Goal: Task Accomplishment & Management: Use online tool/utility

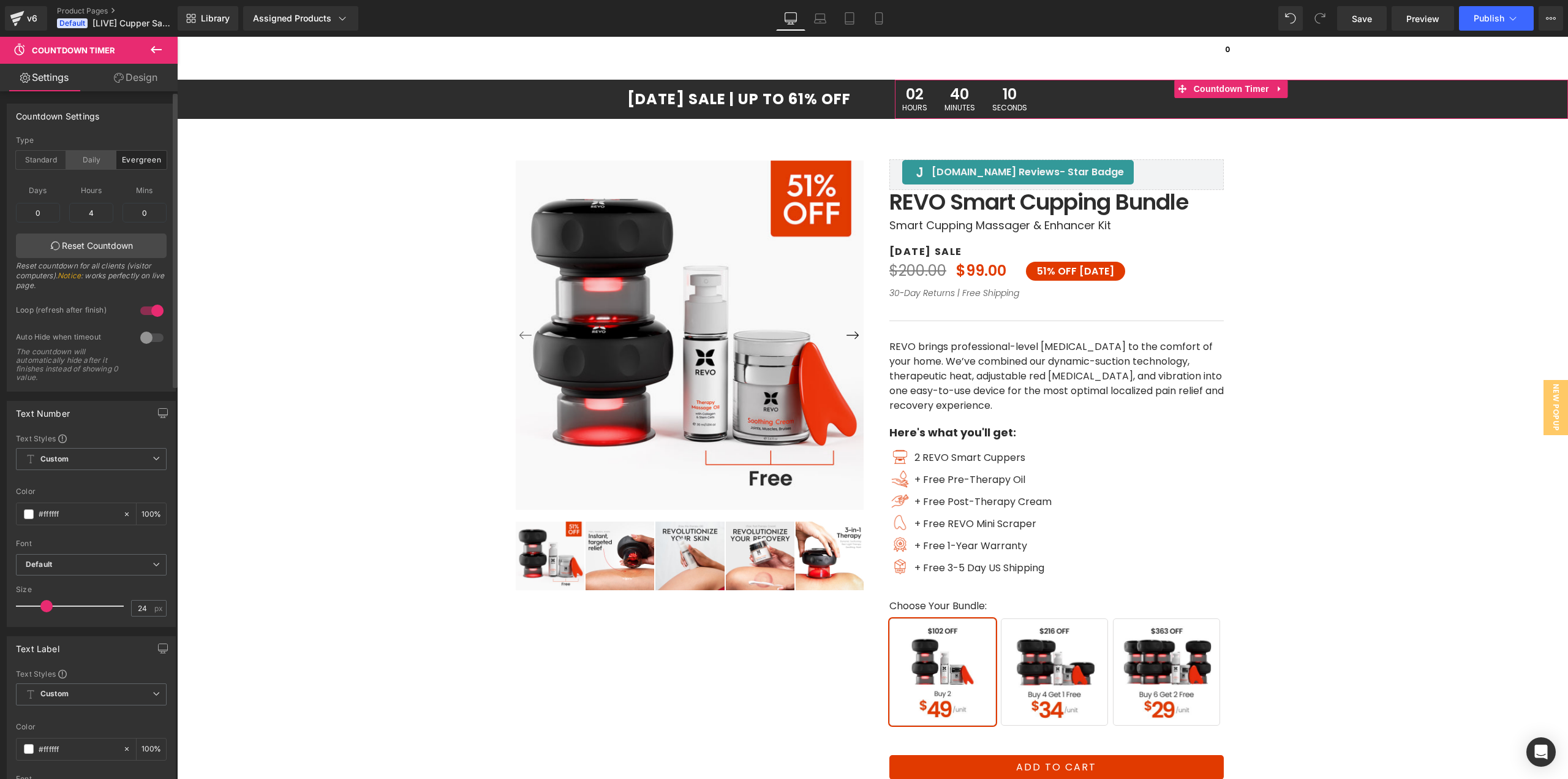
click at [84, 161] on div "Daily" at bounding box center [91, 160] width 50 height 18
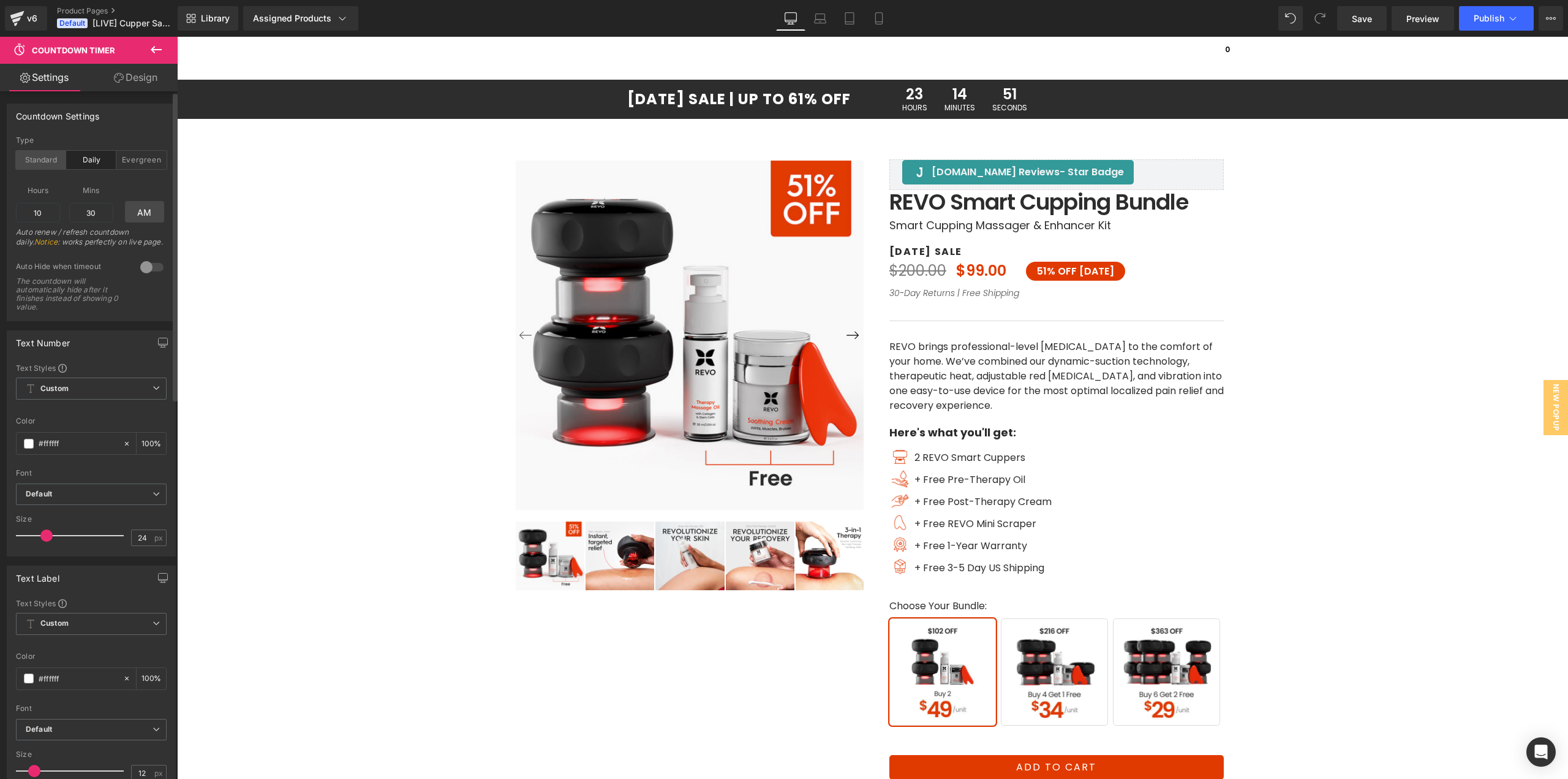
click at [33, 163] on div "Standard" at bounding box center [40, 160] width 50 height 18
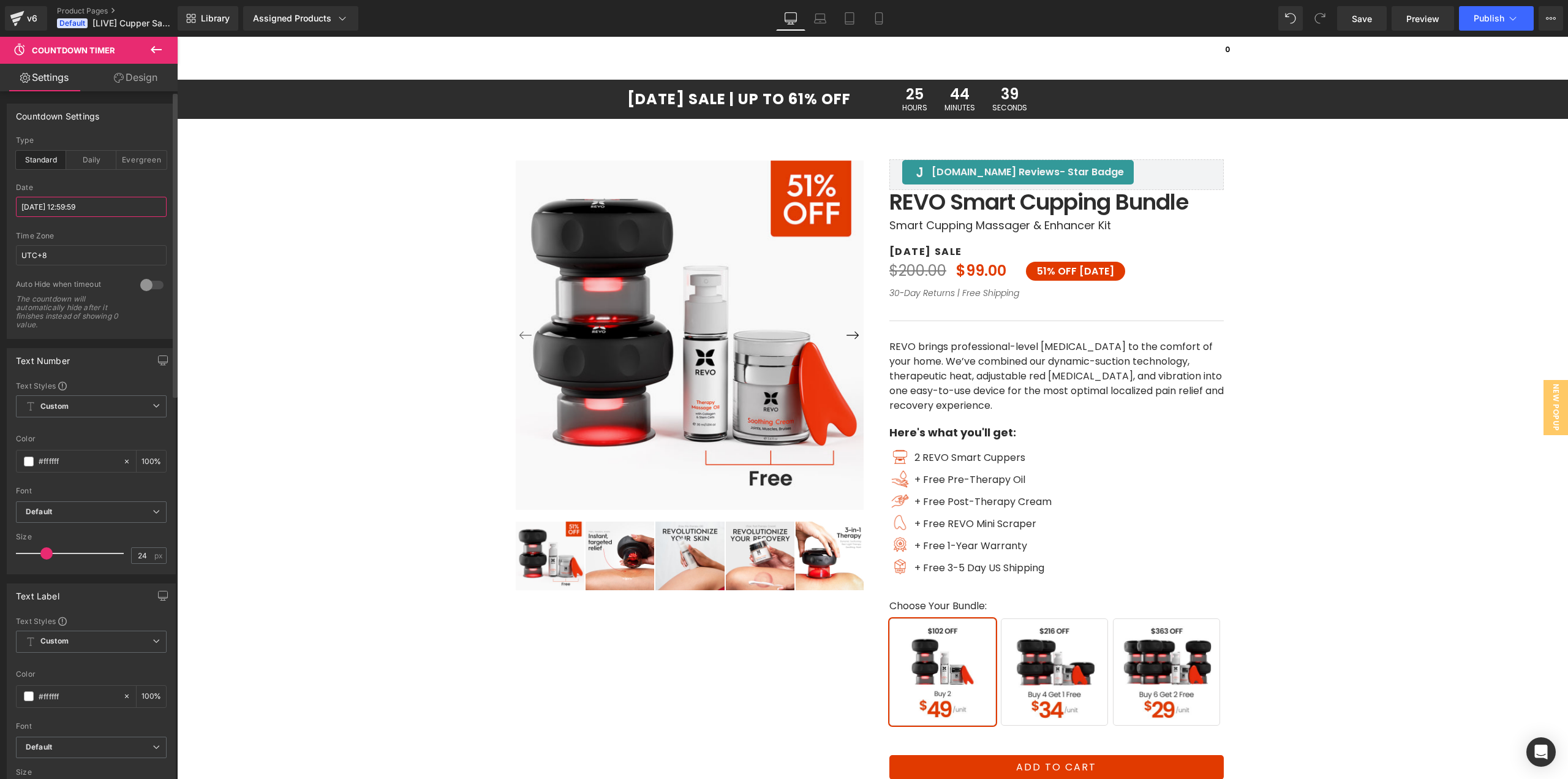
click at [79, 208] on input "[DATE] 12:59:59" at bounding box center [90, 207] width 150 height 20
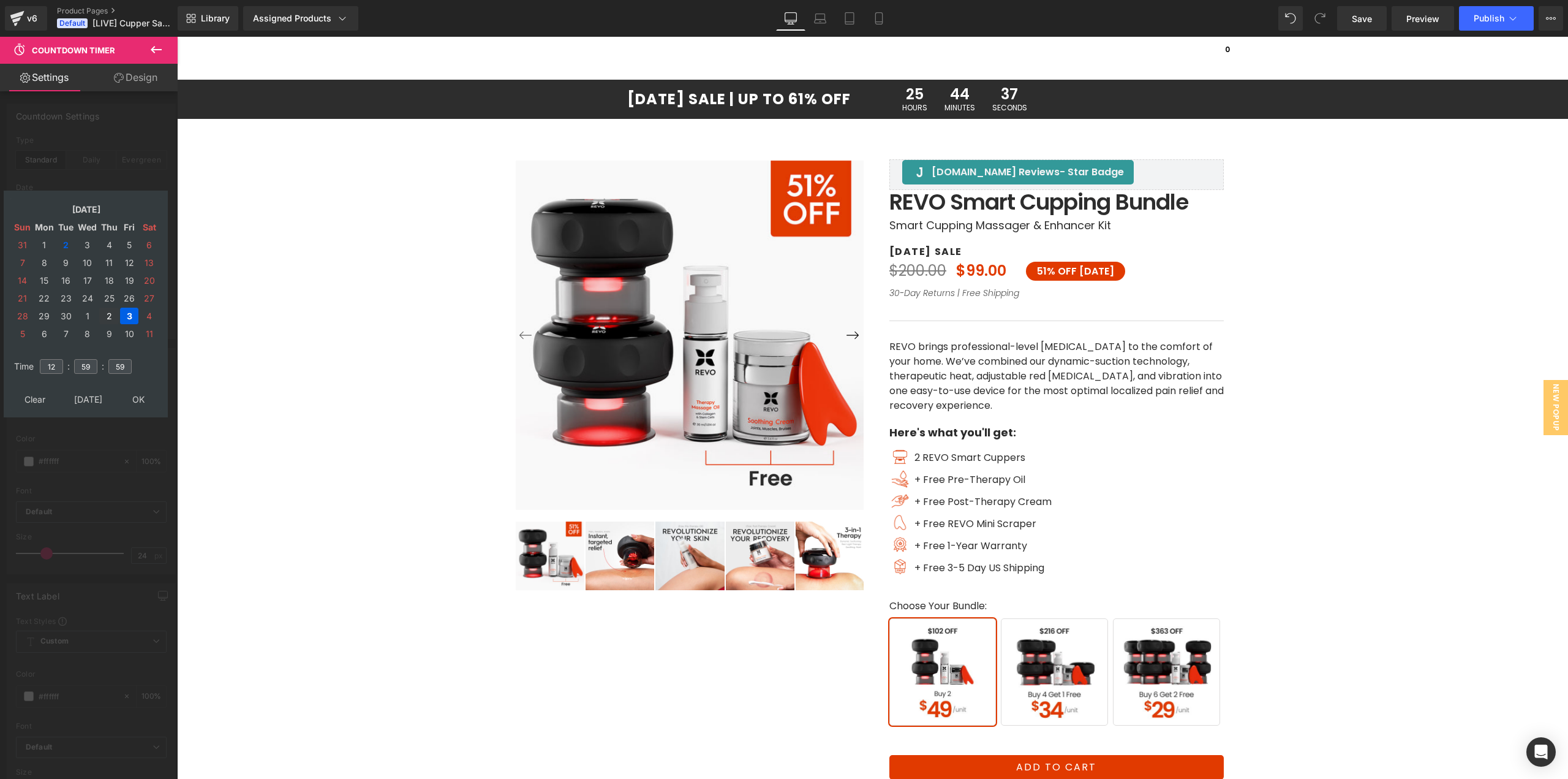
click at [106, 312] on td "2" at bounding box center [109, 316] width 20 height 16
click at [87, 242] on td "1" at bounding box center [88, 244] width 22 height 16
click at [106, 243] on td "2" at bounding box center [109, 244] width 20 height 16
click at [57, 365] on input "12" at bounding box center [52, 367] width 24 height 15
click at [88, 367] on input "59" at bounding box center [86, 367] width 24 height 15
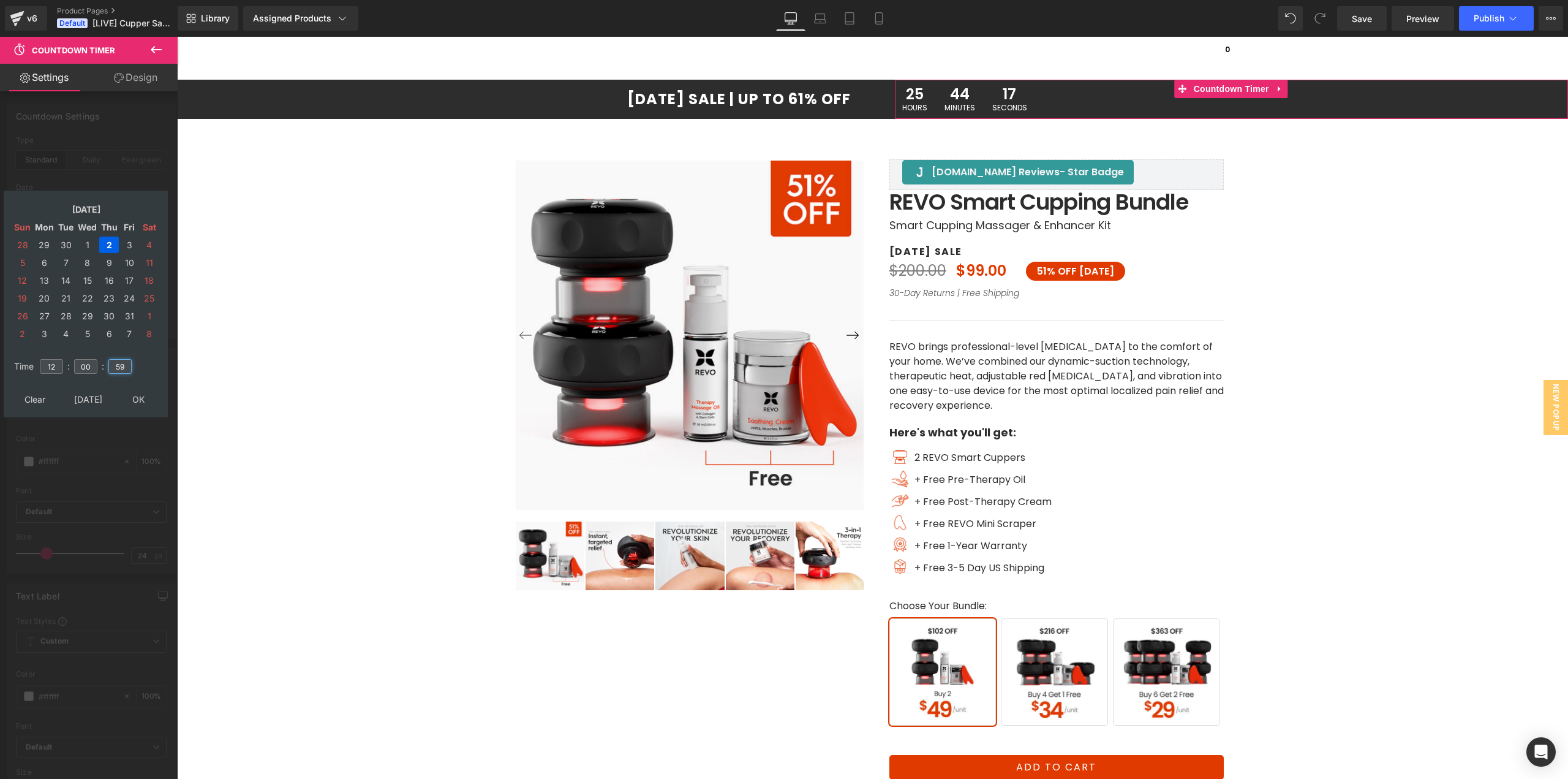
drag, startPoint x: 117, startPoint y: 362, endPoint x: 131, endPoint y: 366, distance: 14.6
click at [131, 366] on input "59" at bounding box center [120, 367] width 24 height 15
click at [81, 364] on input "00" at bounding box center [86, 367] width 24 height 15
type input "59"
type input "[DATE] 12:59:59"
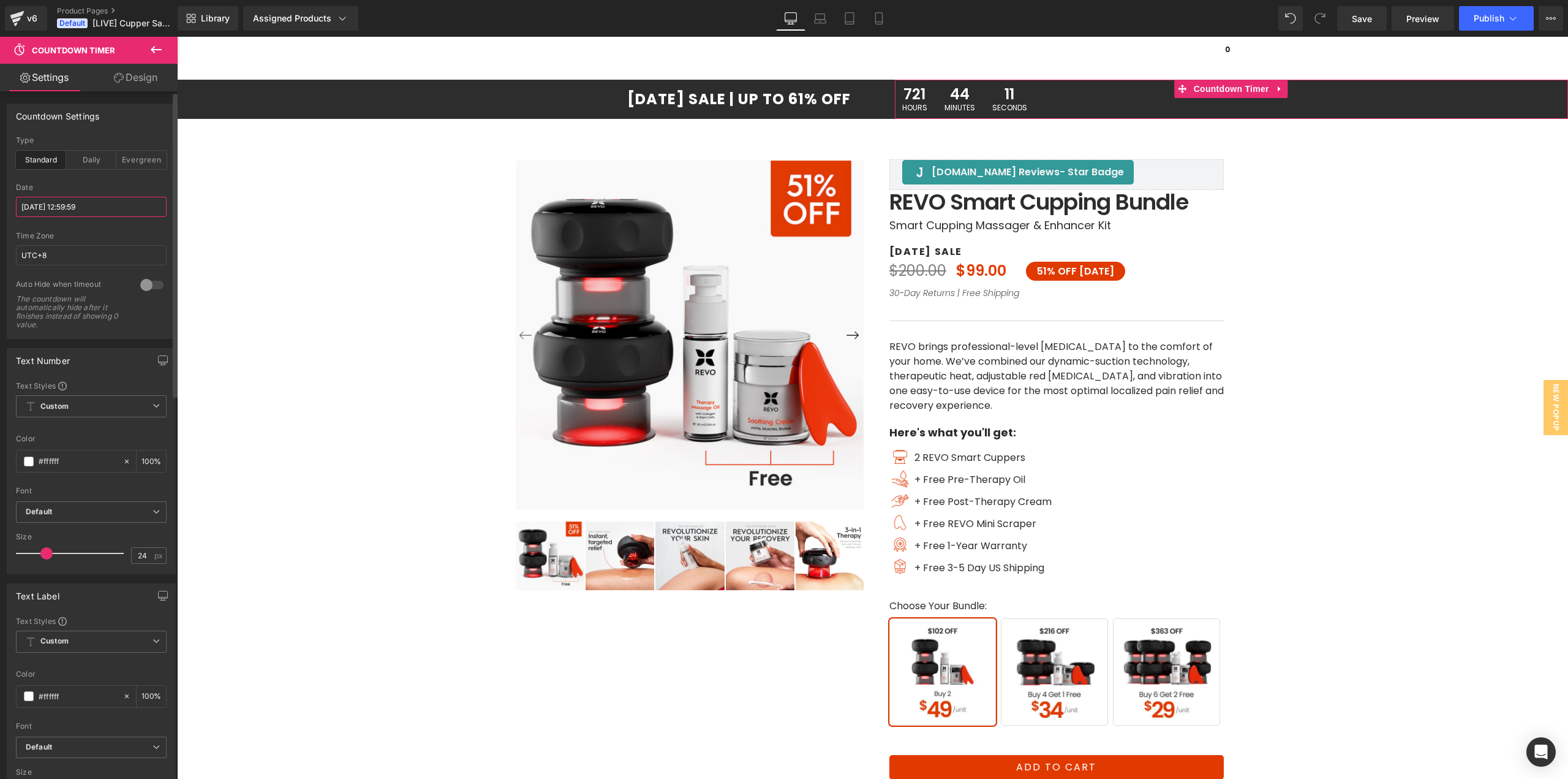
click at [75, 213] on input "[DATE] 12:59:59" at bounding box center [90, 207] width 150 height 20
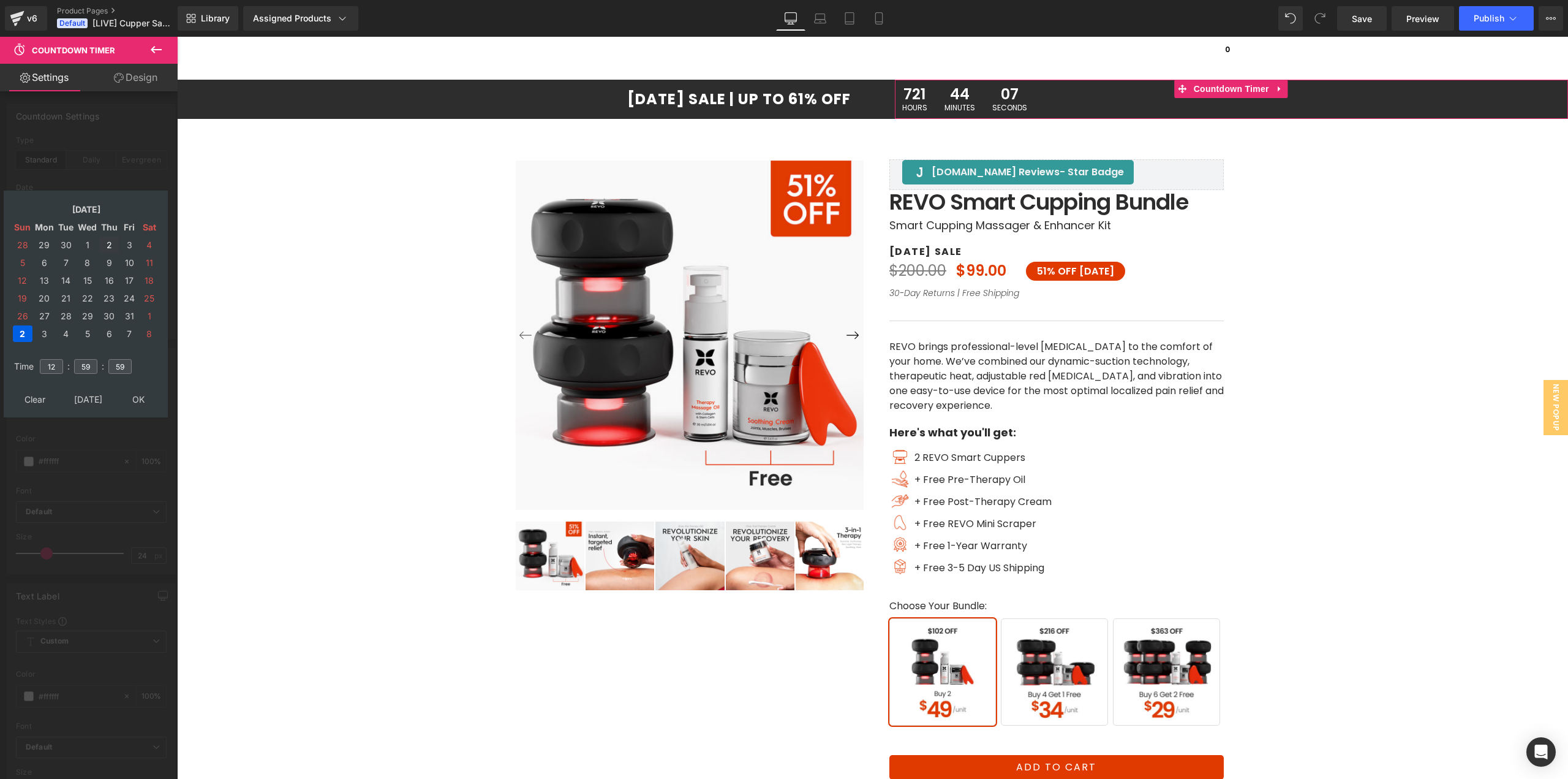
click at [107, 245] on td "2" at bounding box center [109, 244] width 20 height 16
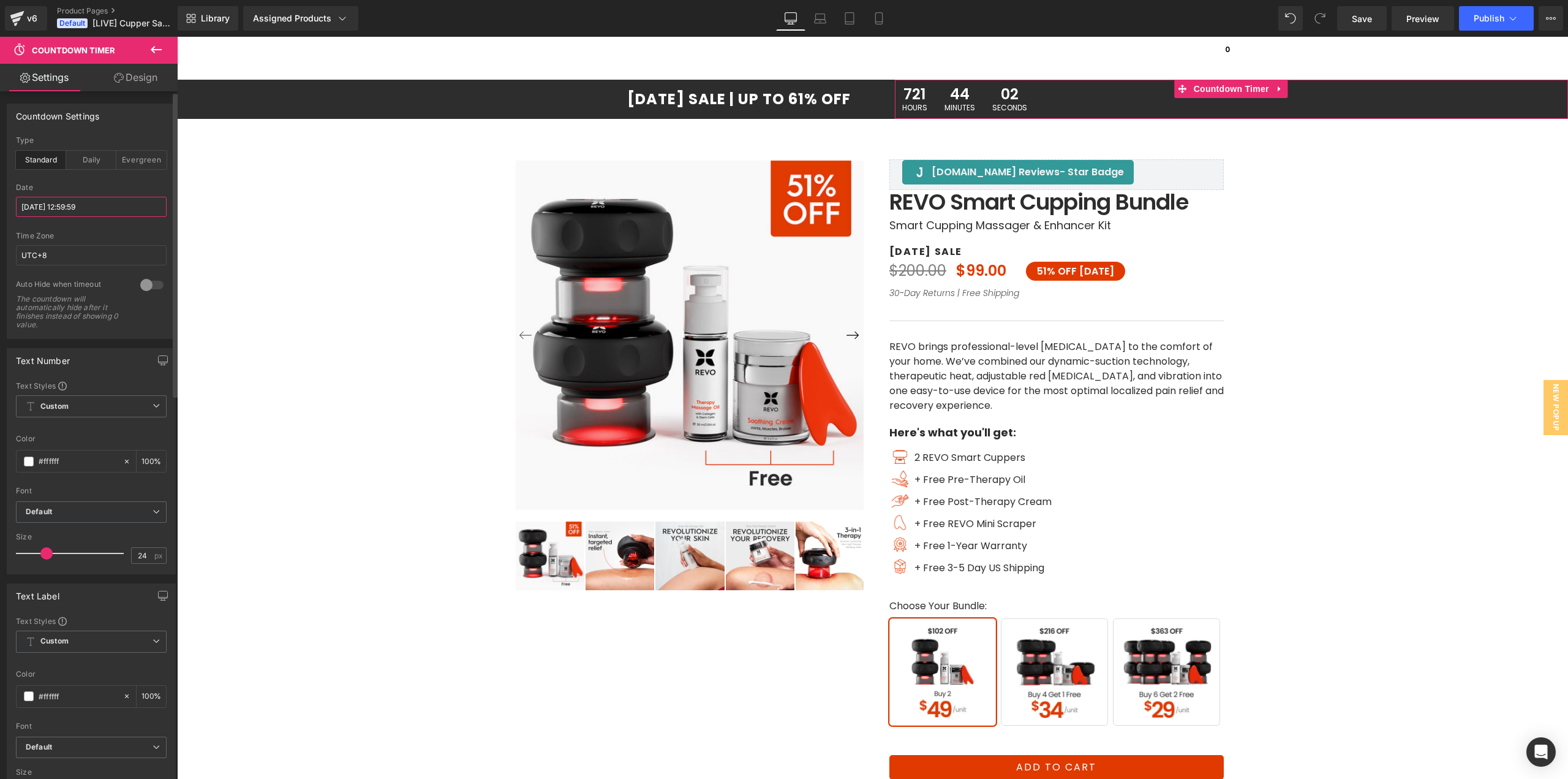
click at [78, 210] on input "[DATE] 12:59:59" at bounding box center [90, 207] width 150 height 20
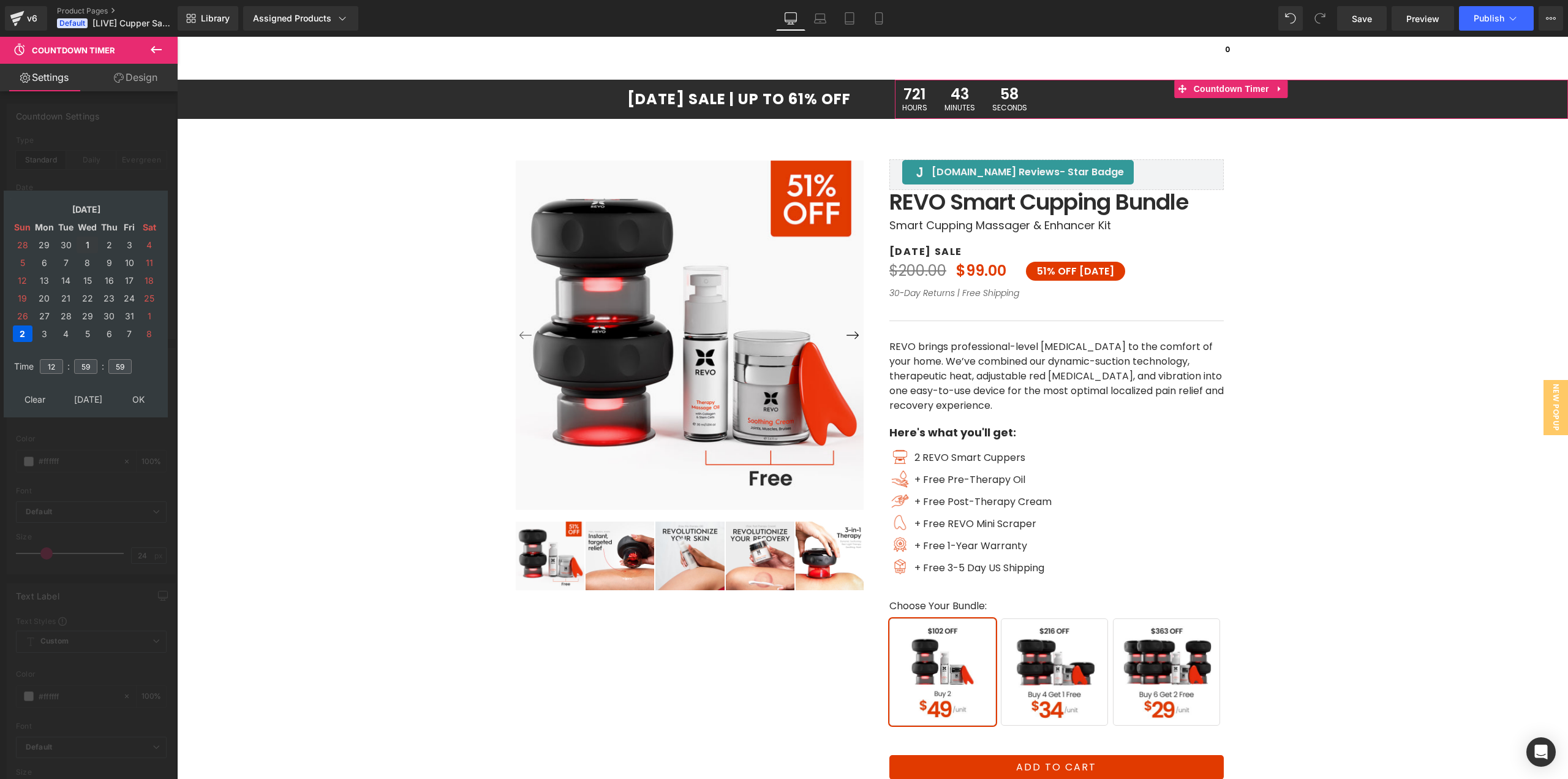
click at [88, 244] on td "1" at bounding box center [88, 244] width 22 height 16
click at [109, 244] on td "2" at bounding box center [109, 244] width 20 height 16
click at [98, 398] on td "[DATE]" at bounding box center [88, 400] width 59 height 16
type input "11"
type input "16"
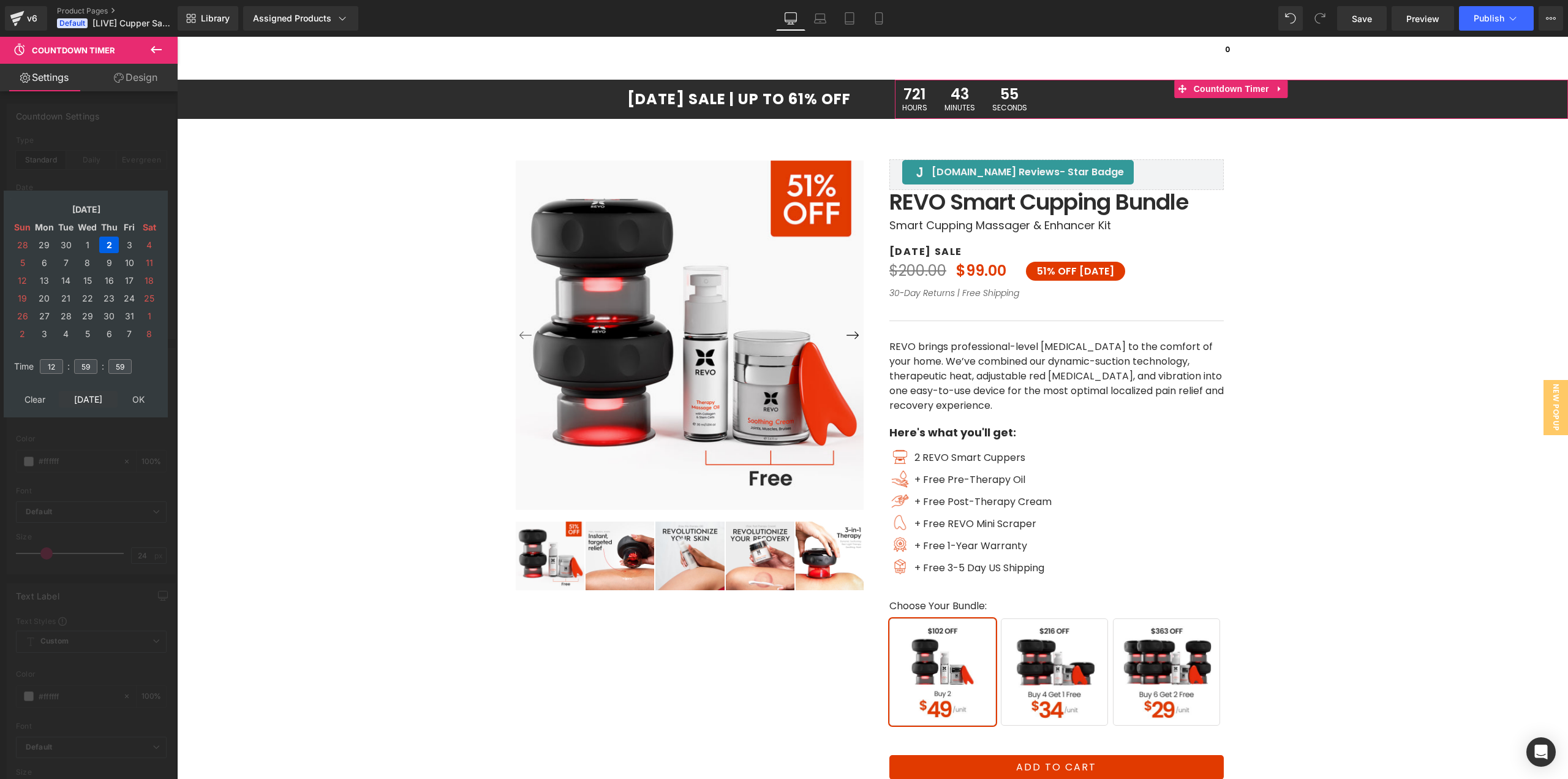
type input "04"
type input "[DATE] 11:16:04"
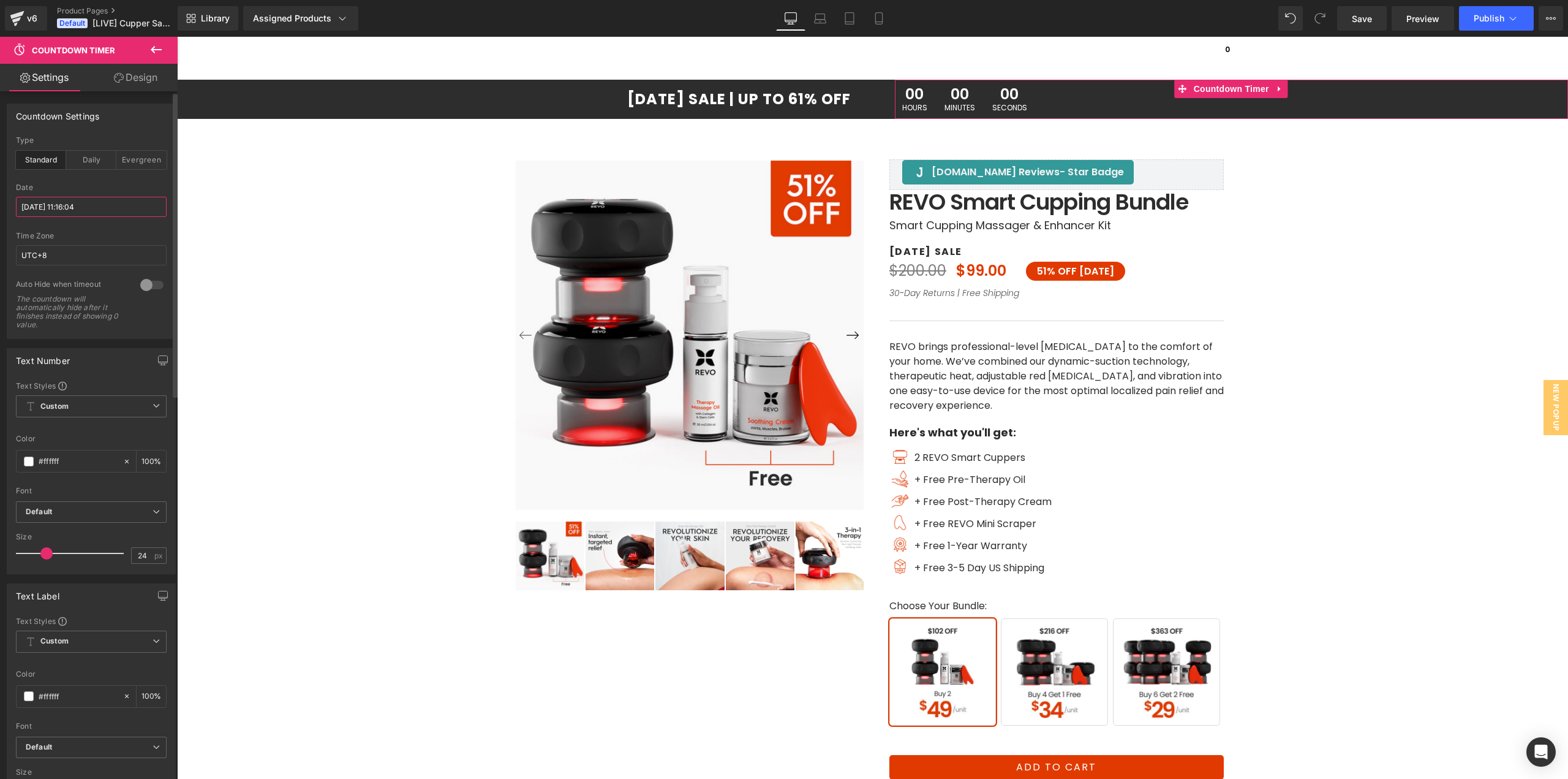
click at [64, 212] on input "[DATE] 11:16:04" at bounding box center [90, 207] width 150 height 20
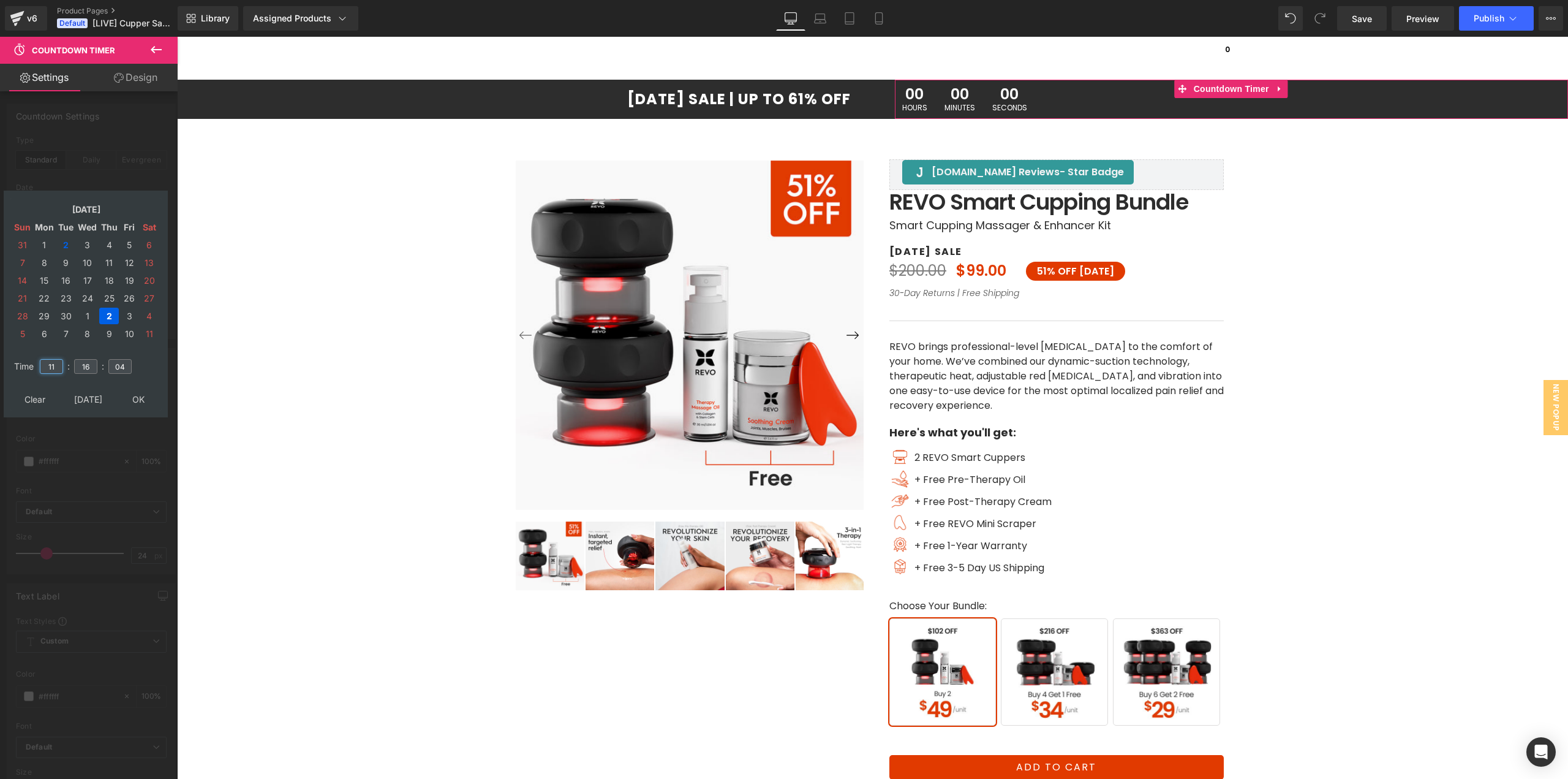
drag, startPoint x: 58, startPoint y: 364, endPoint x: 45, endPoint y: 364, distance: 13.0
click at [45, 364] on input "11" at bounding box center [52, 367] width 24 height 15
type input "12"
click at [80, 369] on input "16" at bounding box center [86, 367] width 24 height 15
type input "59"
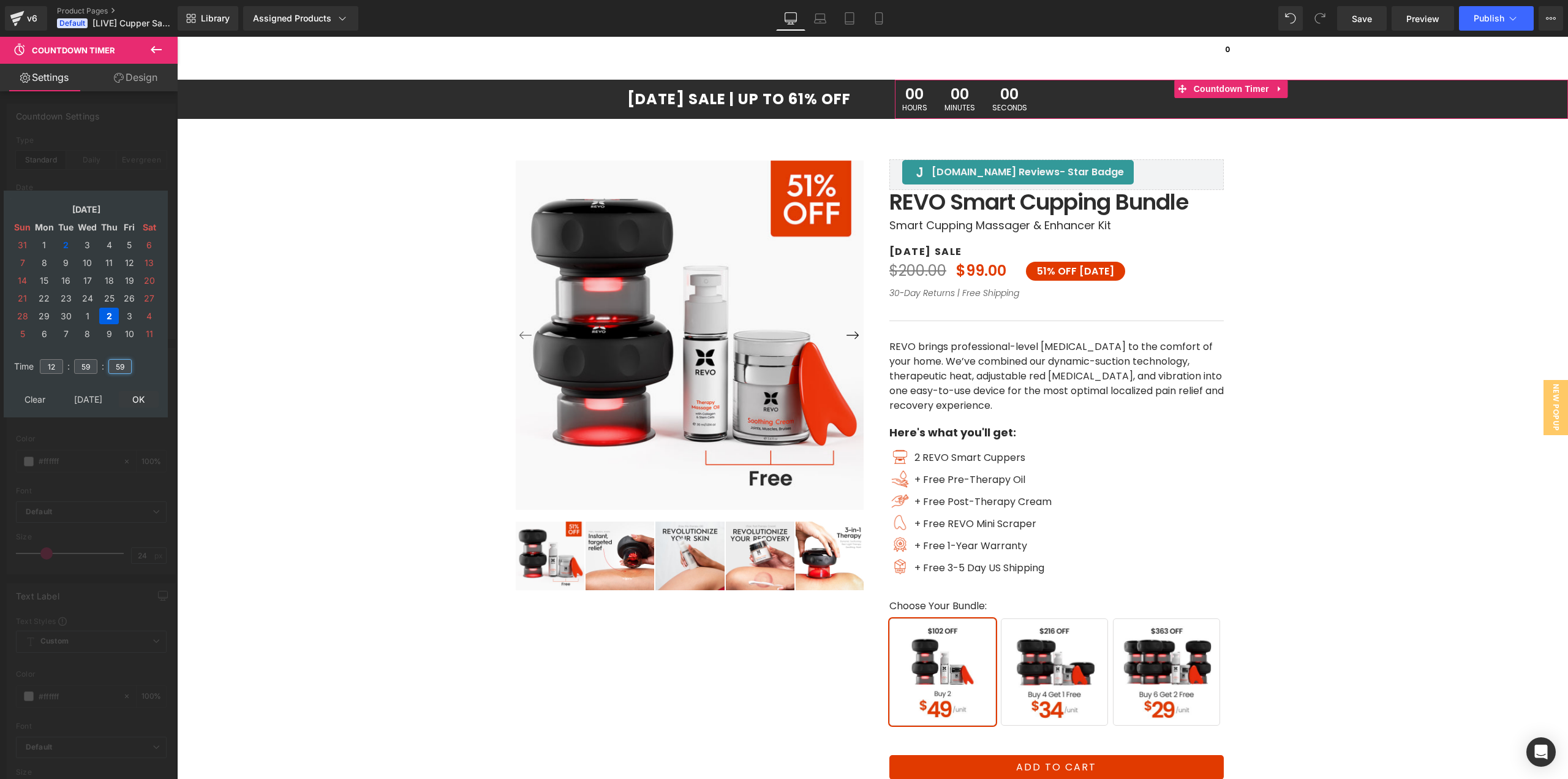
type input "59"
type input "[DATE] 12:59:59"
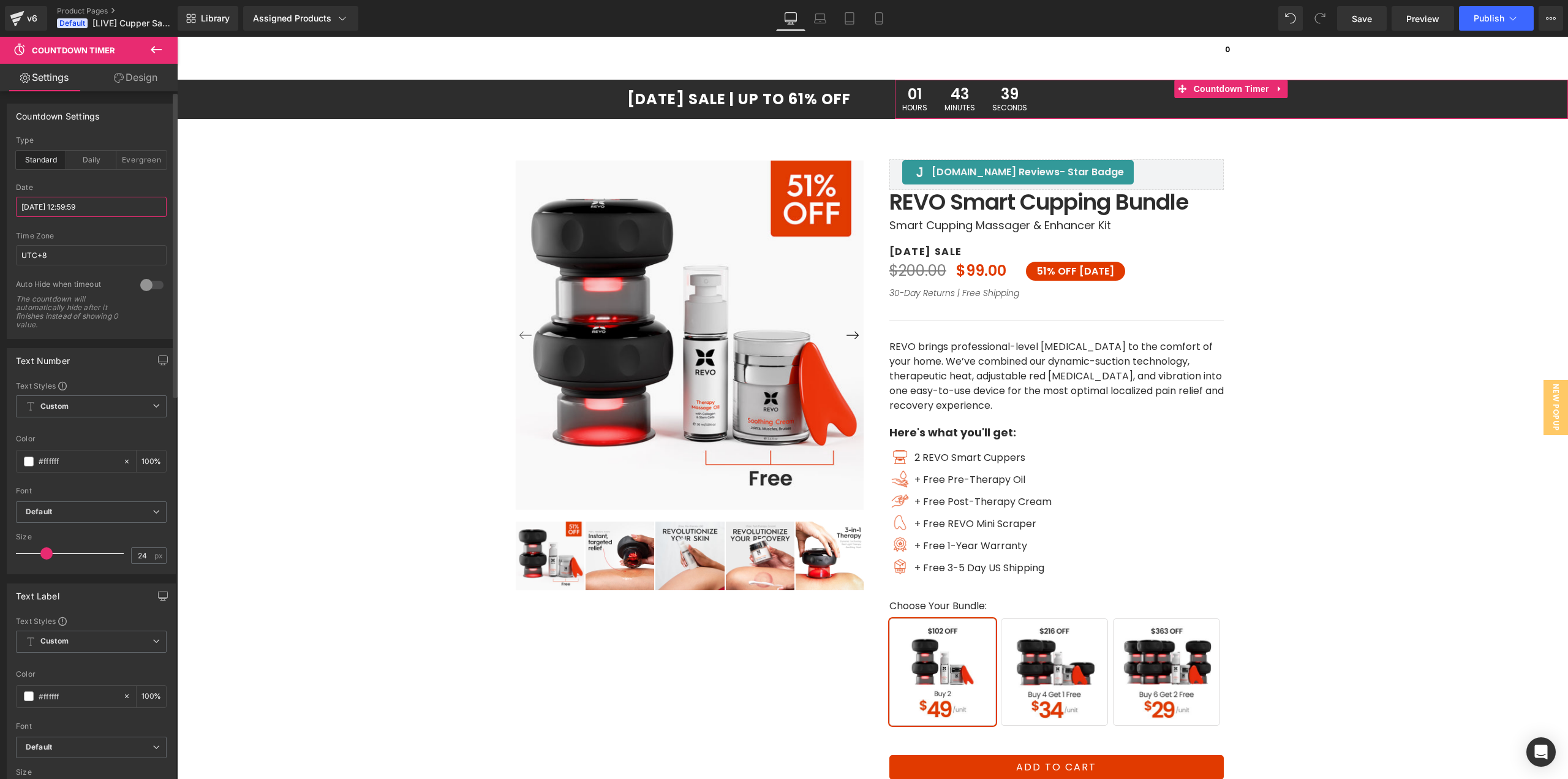
click at [93, 203] on input "[DATE] 12:59:59" at bounding box center [90, 207] width 150 height 20
click at [70, 257] on input "UTC+8" at bounding box center [90, 255] width 150 height 20
drag, startPoint x: 70, startPoint y: 253, endPoint x: 19, endPoint y: 257, distance: 51.2
click at [19, 257] on input "UTC+8" at bounding box center [90, 255] width 150 height 20
click at [51, 254] on input "UTC+8" at bounding box center [90, 255] width 150 height 20
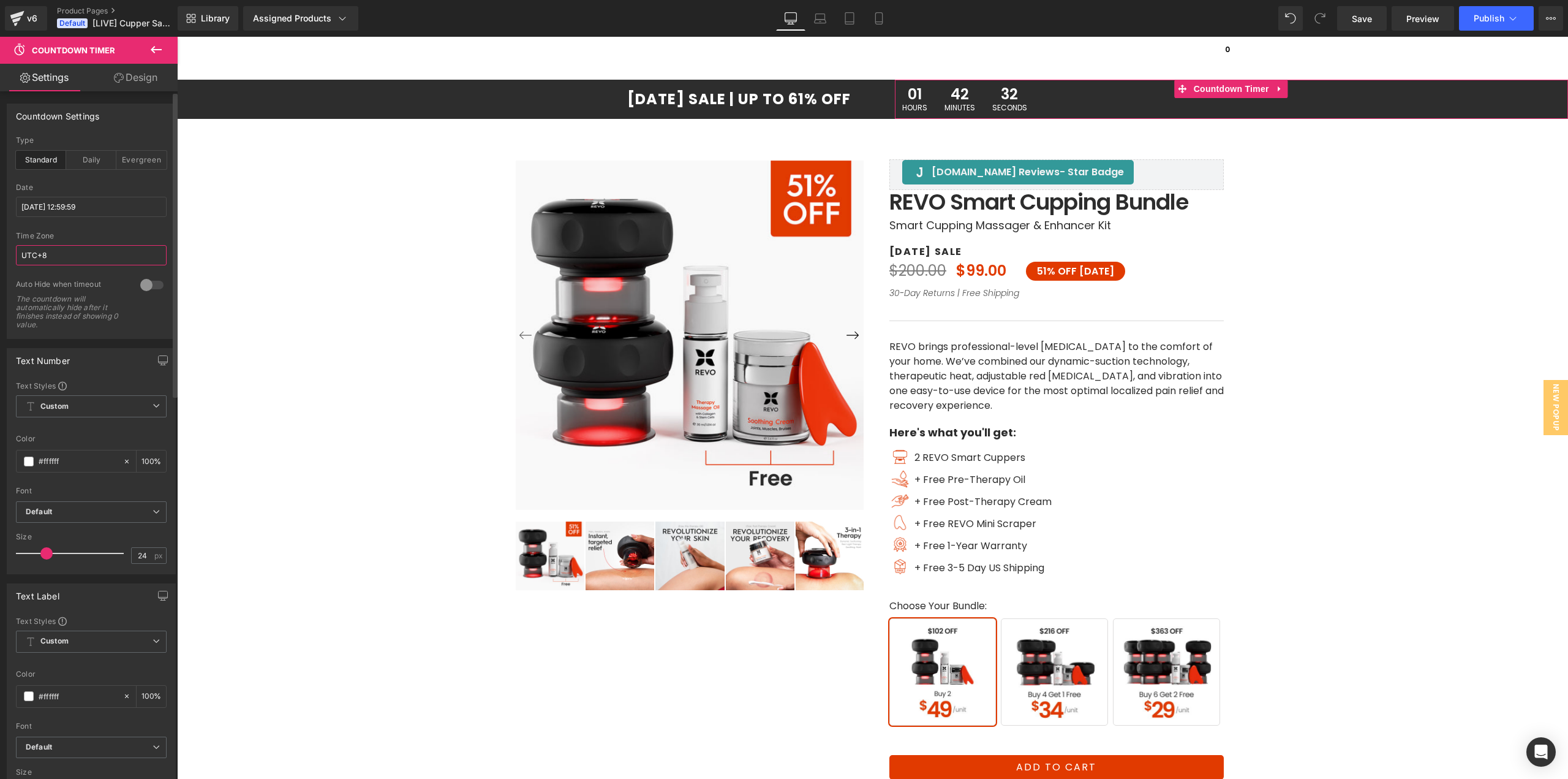
drag, startPoint x: 58, startPoint y: 253, endPoint x: 0, endPoint y: 260, distance: 58.4
click at [0, 260] on div "Countdown Settings standard Type Standard Daily Evergreen [DATE] 12:59:59 Date …" at bounding box center [91, 216] width 183 height 244
type input "g"
type input "GMT -4"
click at [158, 318] on div "Auto Hide when timeout The countdown will automatically hide after it finishes …" at bounding box center [90, 308] width 150 height 59
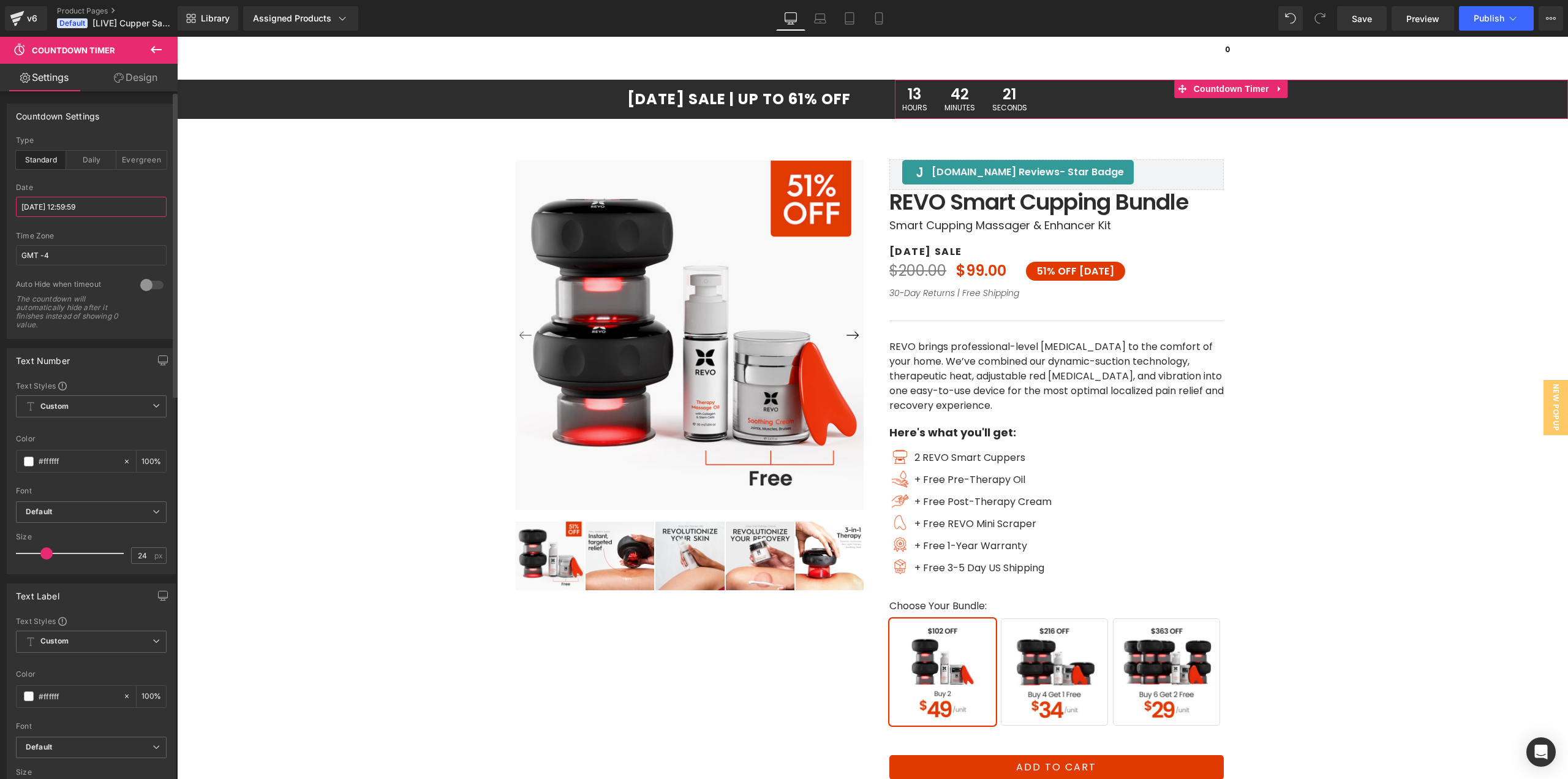
click at [79, 212] on input "[DATE] 12:59:59" at bounding box center [90, 207] width 150 height 20
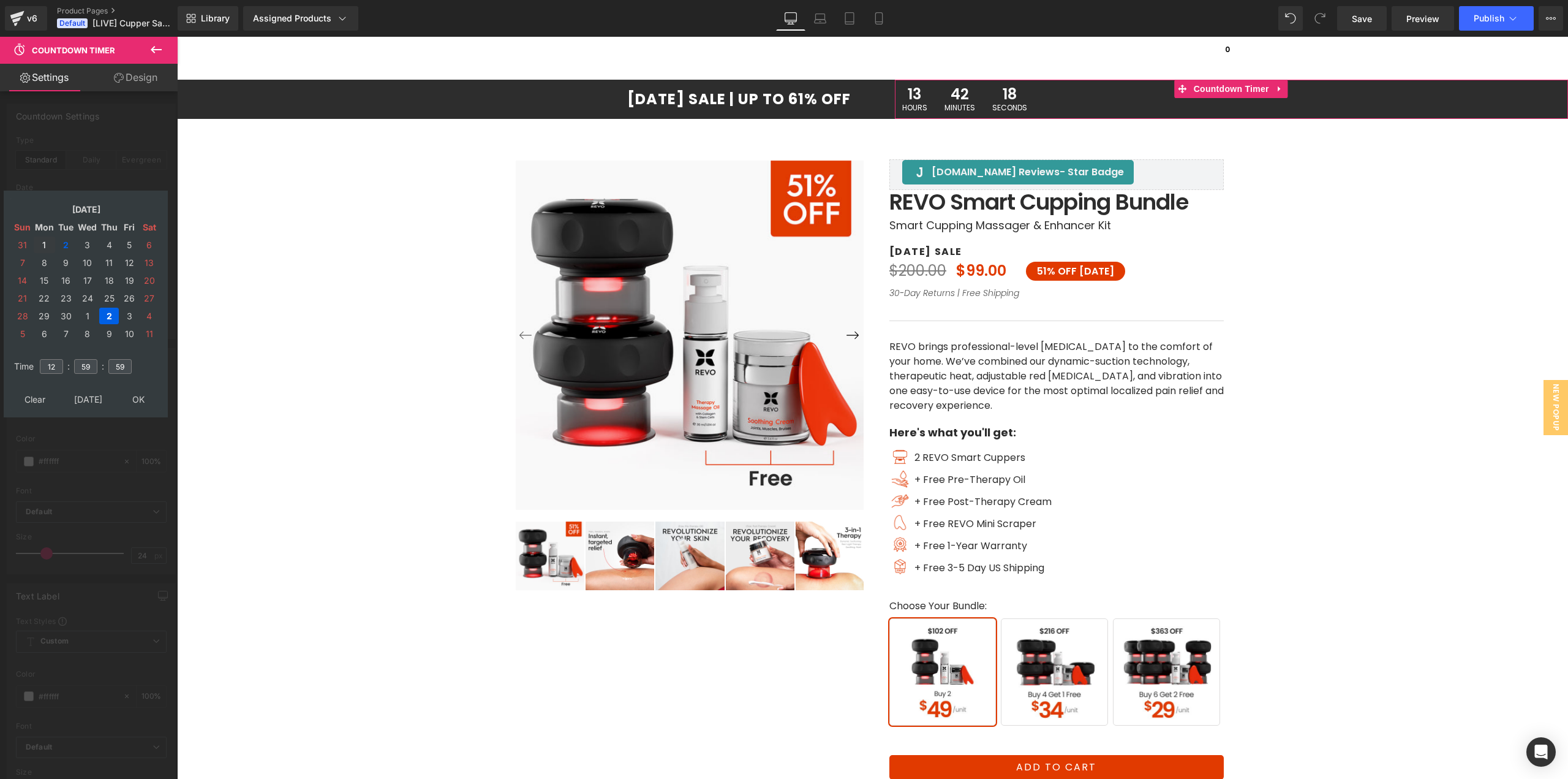
click at [49, 245] on td "1" at bounding box center [45, 244] width 22 height 16
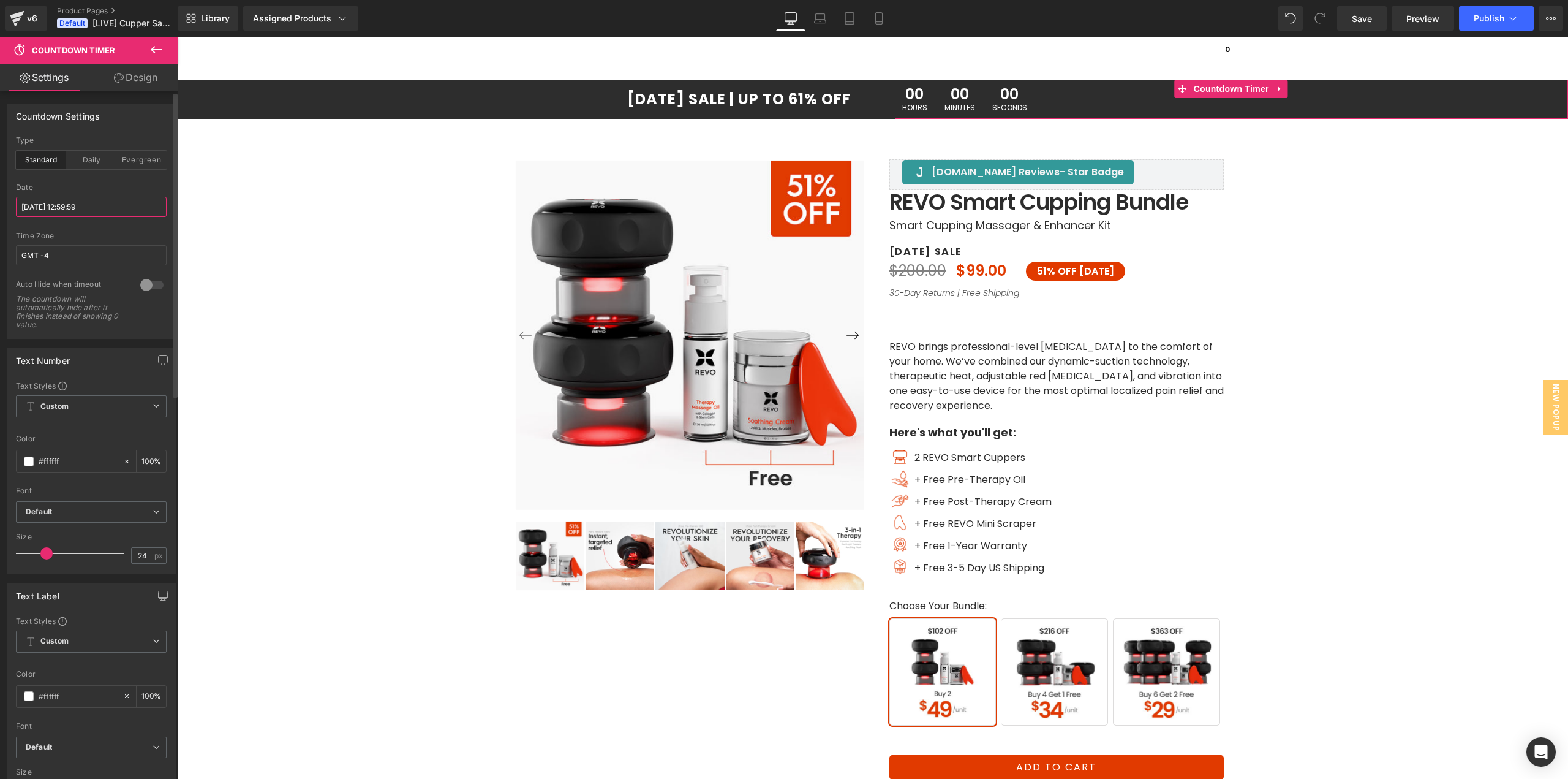
click at [46, 208] on input "[DATE] 12:59:59" at bounding box center [90, 207] width 150 height 20
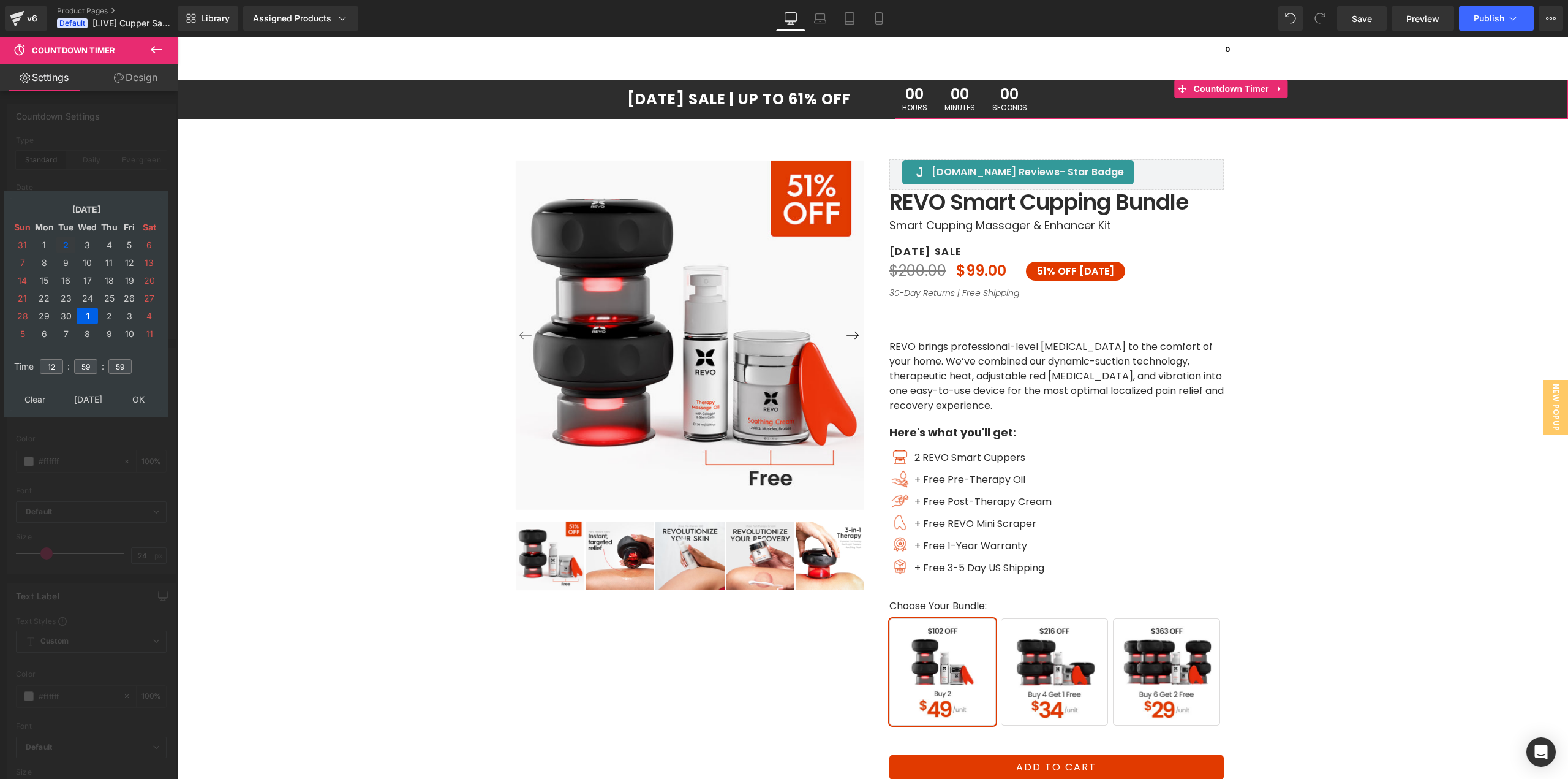
click at [67, 246] on td "2" at bounding box center [66, 244] width 19 height 16
type input "[DATE] 12:59:59"
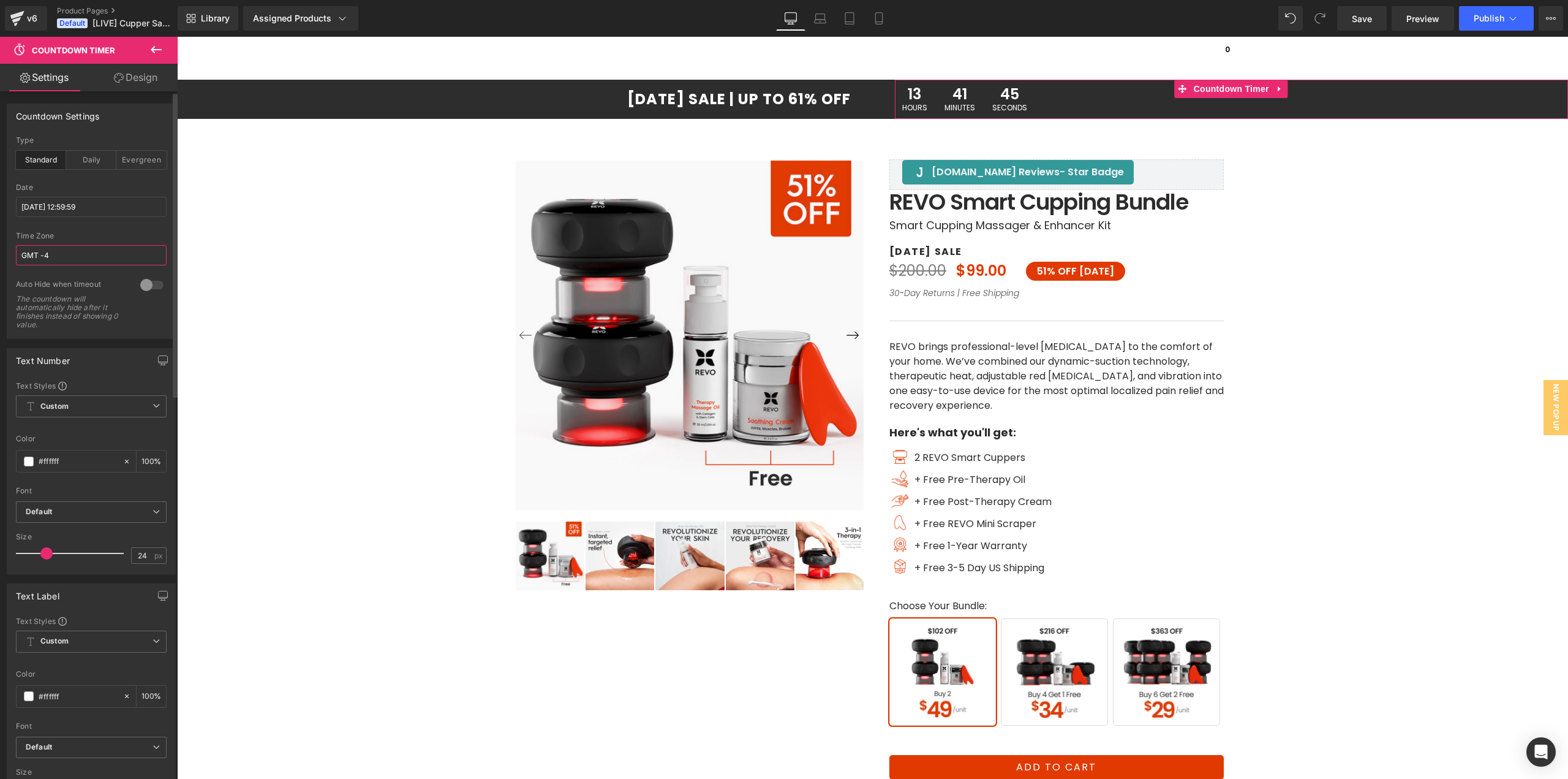
click at [49, 253] on input "GMT -4" at bounding box center [90, 255] width 150 height 20
drag, startPoint x: 41, startPoint y: 254, endPoint x: 71, endPoint y: 255, distance: 30.0
click at [69, 254] on input "GMT -4" at bounding box center [90, 255] width 150 height 20
type input "GMT -6"
click at [100, 201] on input "[DATE] 12:59:59" at bounding box center [90, 207] width 150 height 20
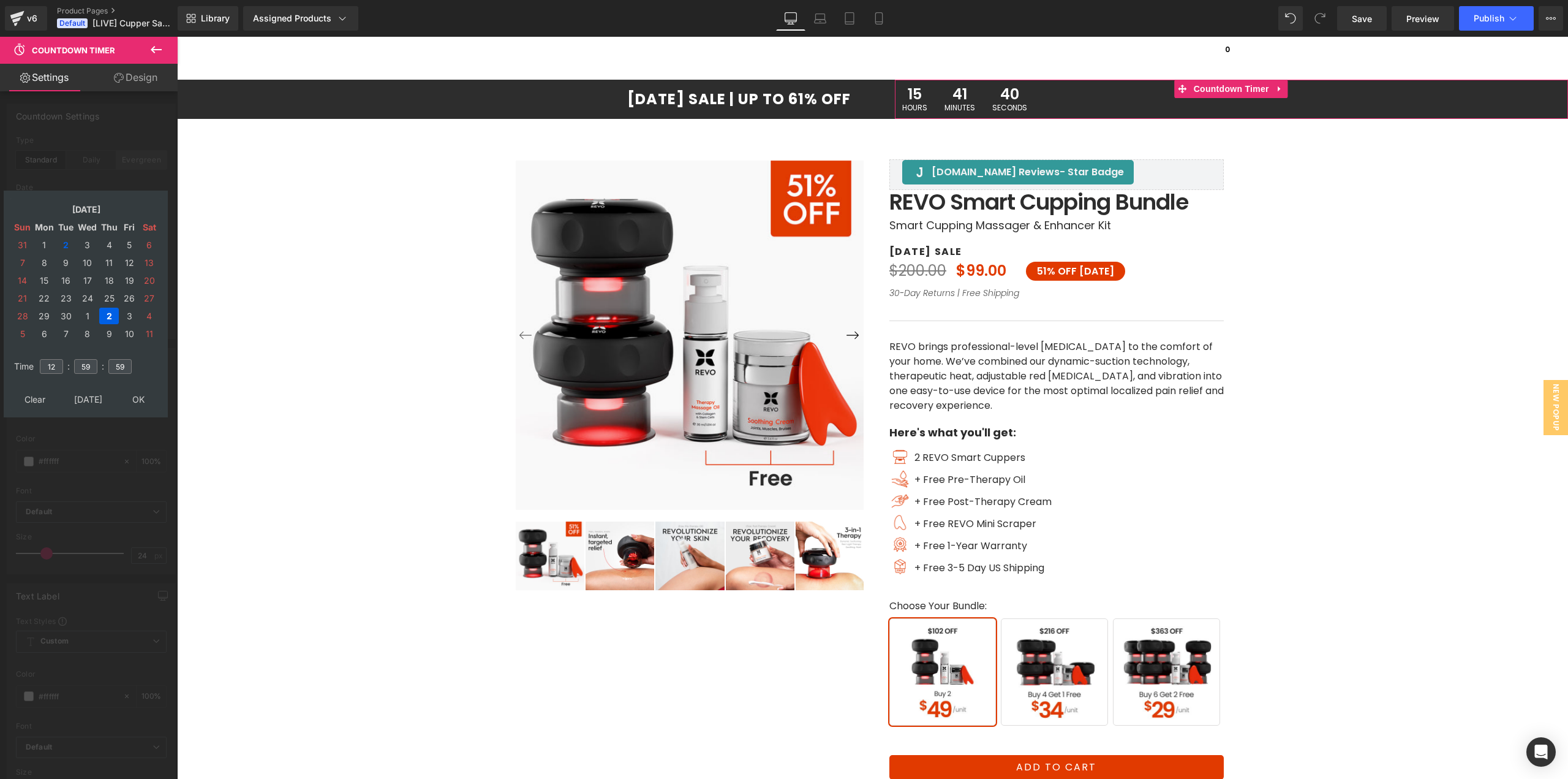
click at [131, 171] on div at bounding box center [88, 410] width 178 height 748
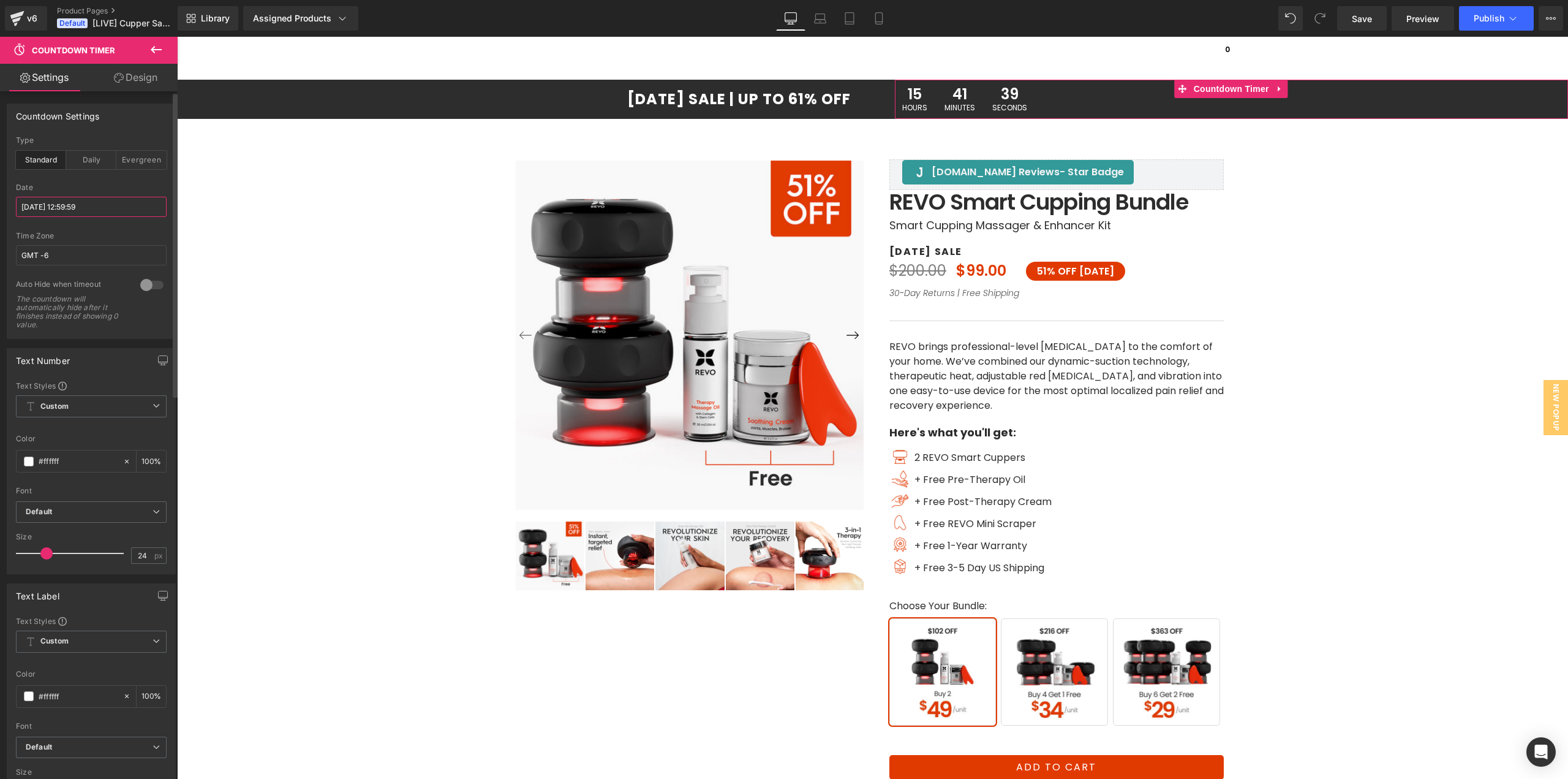
click at [60, 205] on input "[DATE] 12:59:59" at bounding box center [90, 207] width 150 height 20
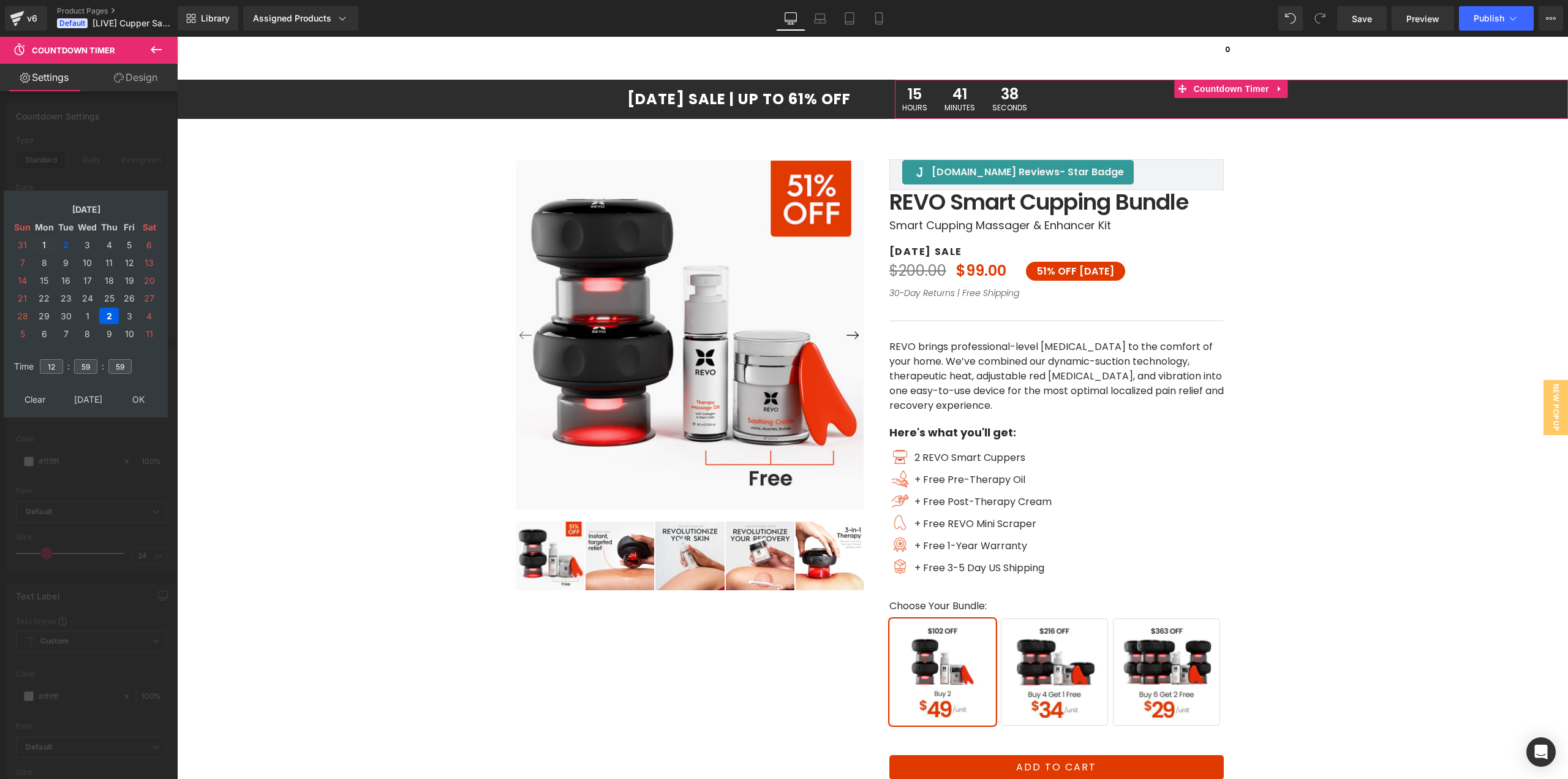
drag, startPoint x: 48, startPoint y: 246, endPoint x: 62, endPoint y: 289, distance: 45.2
click at [48, 247] on td "1" at bounding box center [45, 244] width 22 height 16
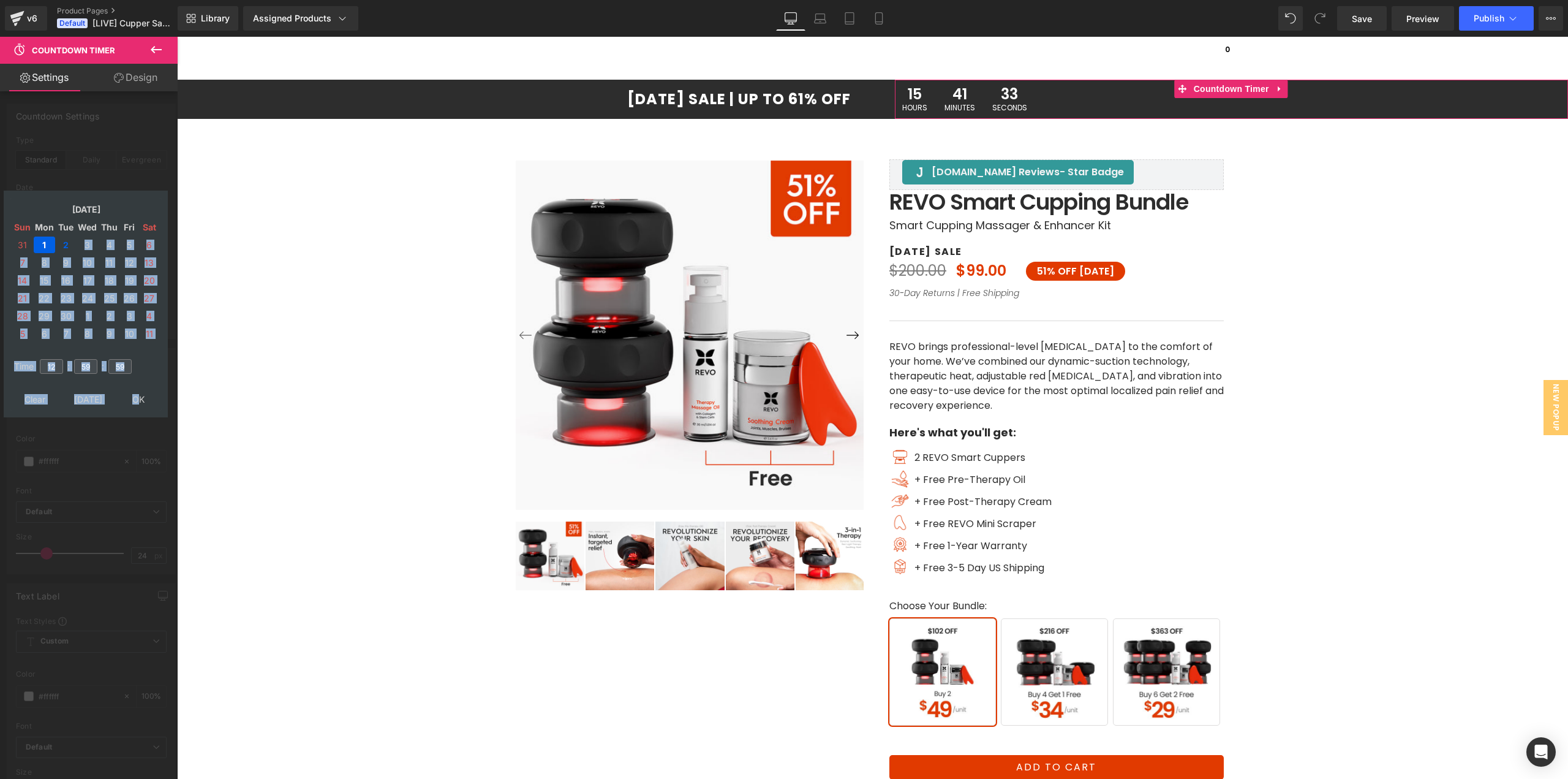
drag, startPoint x: 136, startPoint y: 397, endPoint x: 67, endPoint y: 252, distance: 160.6
click at [67, 253] on form "[DATE] Sun Mon Tue Wed Thu Fri Sat 31 1 2 3 4 5 6 7 8 9 10 11 12 13 14 15 16 17…" at bounding box center [86, 304] width 152 height 213
click at [48, 246] on td "1" at bounding box center [45, 244] width 22 height 16
drag, startPoint x: 109, startPoint y: 379, endPoint x: 96, endPoint y: 382, distance: 13.3
click at [109, 380] on td "59" at bounding box center [120, 366] width 27 height 28
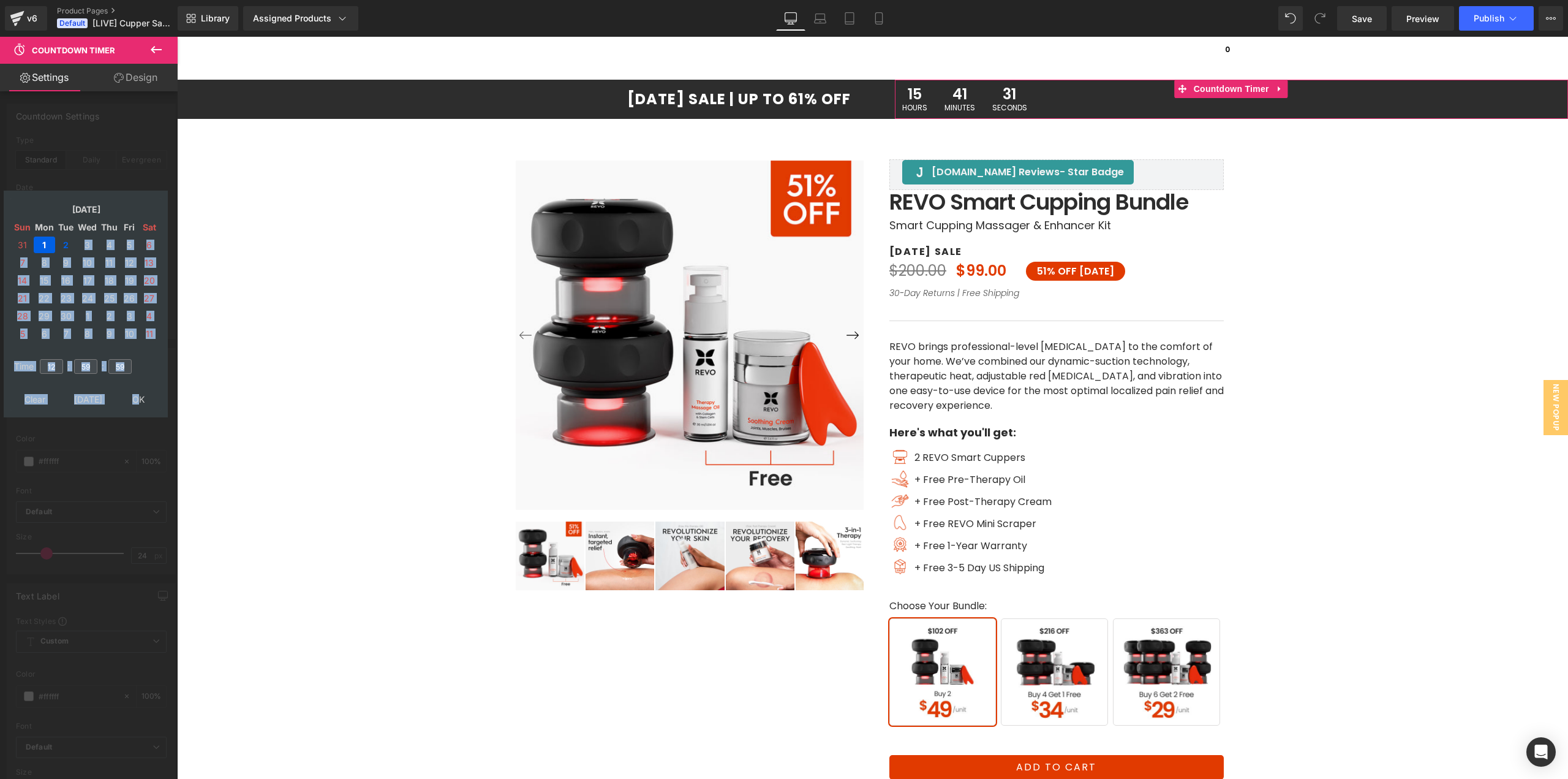
type input "[DATE] 12:59:59"
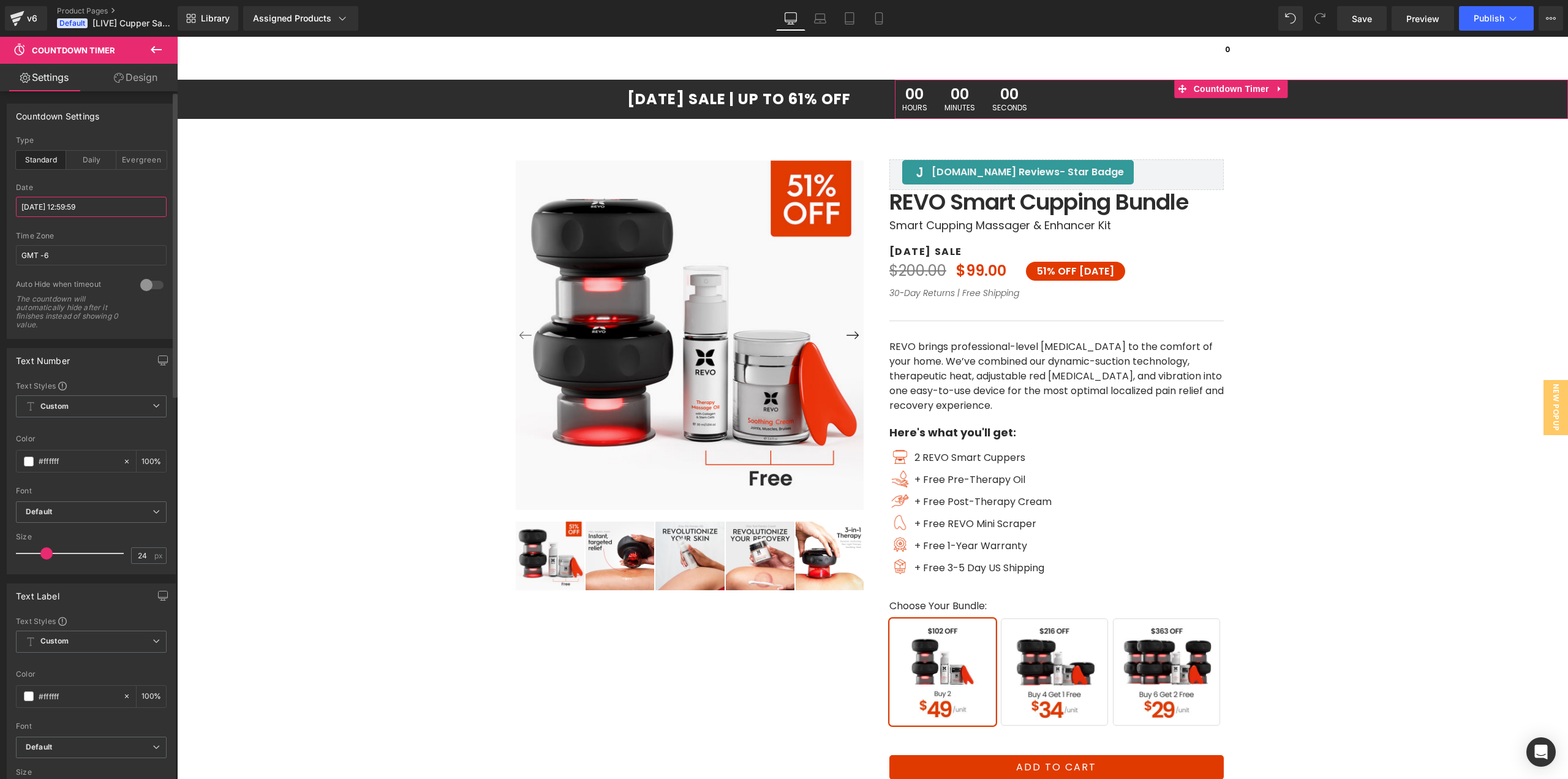
click at [76, 207] on input "[DATE] 12:59:59" at bounding box center [90, 207] width 150 height 20
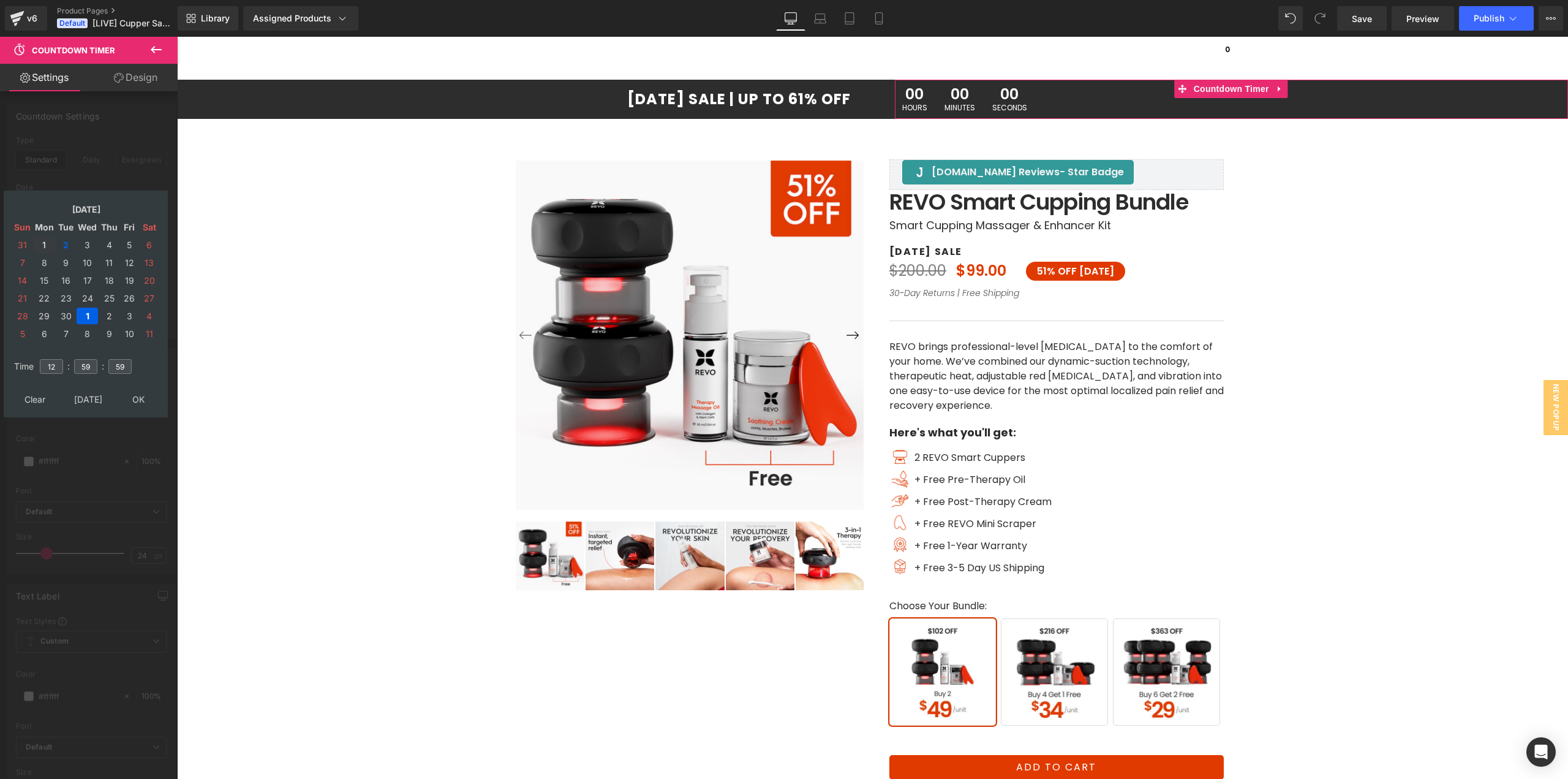
click at [46, 245] on td "1" at bounding box center [45, 244] width 22 height 16
click at [57, 364] on input "12" at bounding box center [52, 367] width 24 height 15
drag, startPoint x: 57, startPoint y: 365, endPoint x: 35, endPoint y: 367, distance: 22.1
click at [35, 366] on tr "Time 12 : 59 : 59" at bounding box center [86, 358] width 150 height 14
type input "23"
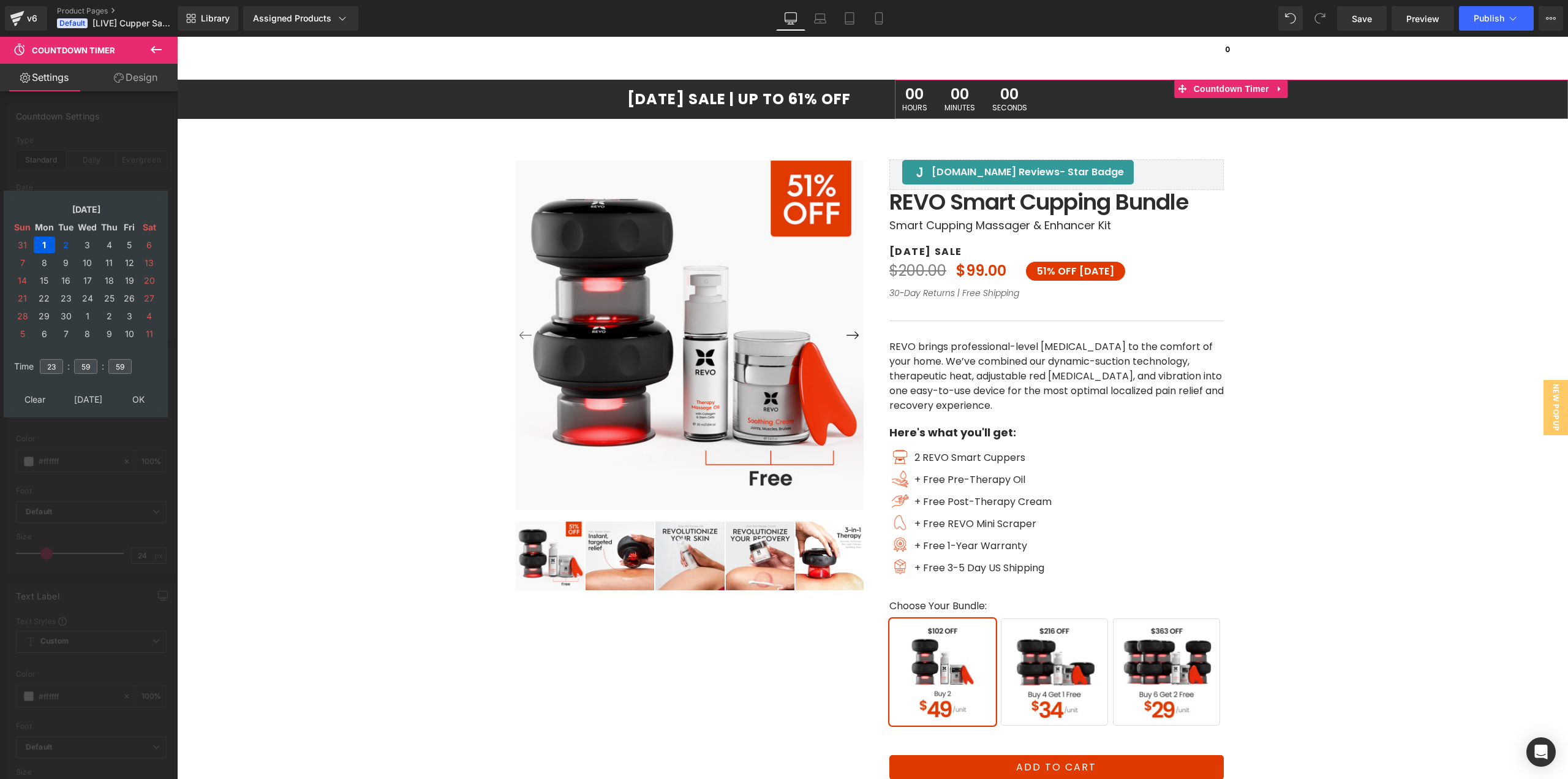
type input "[DATE] 23:59:59"
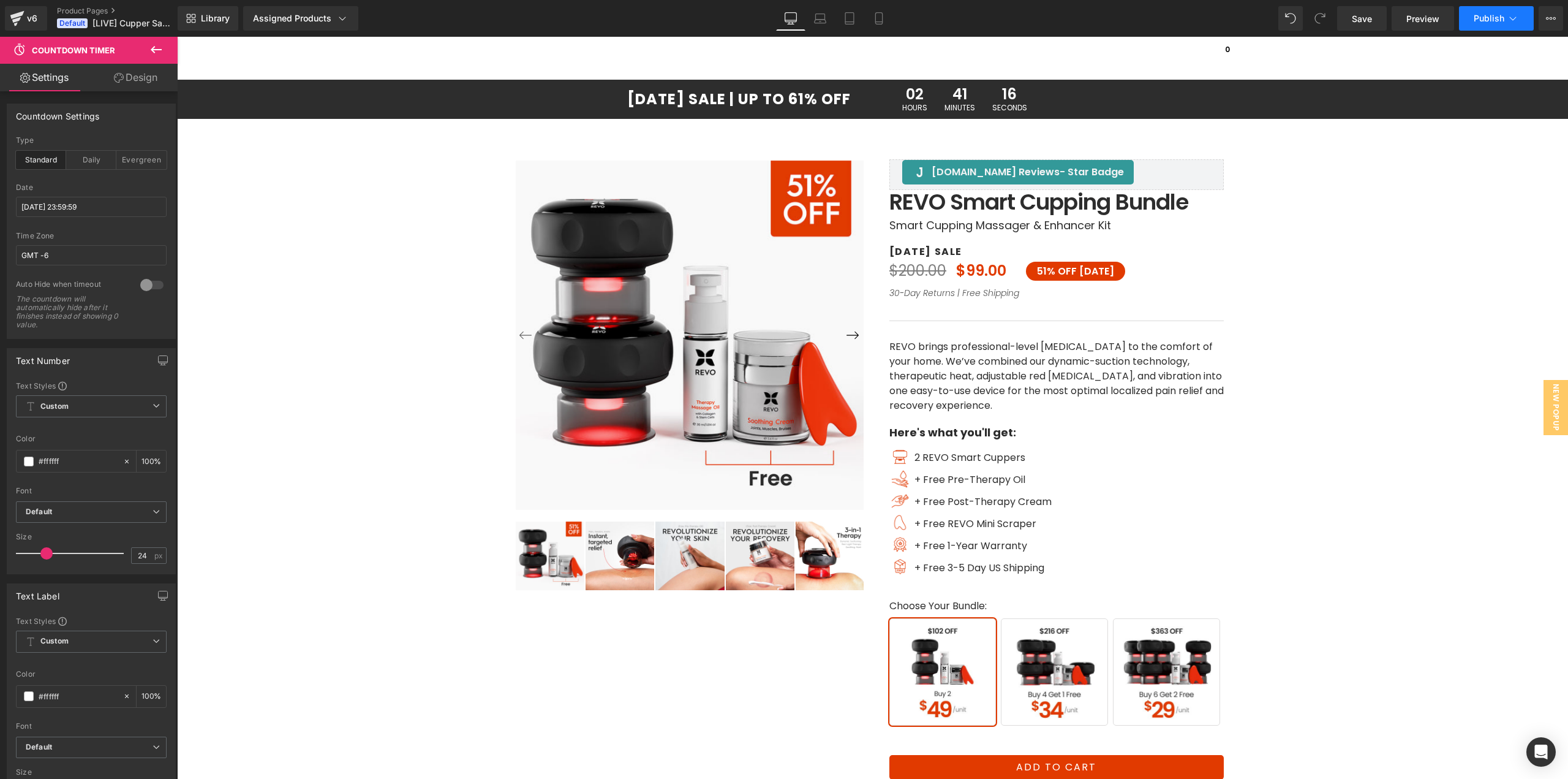
drag, startPoint x: 1371, startPoint y: 22, endPoint x: 1481, endPoint y: 15, distance: 110.2
click at [1371, 22] on span "Save" at bounding box center [1362, 18] width 20 height 13
click at [1482, 21] on span "Publish" at bounding box center [1490, 18] width 31 height 10
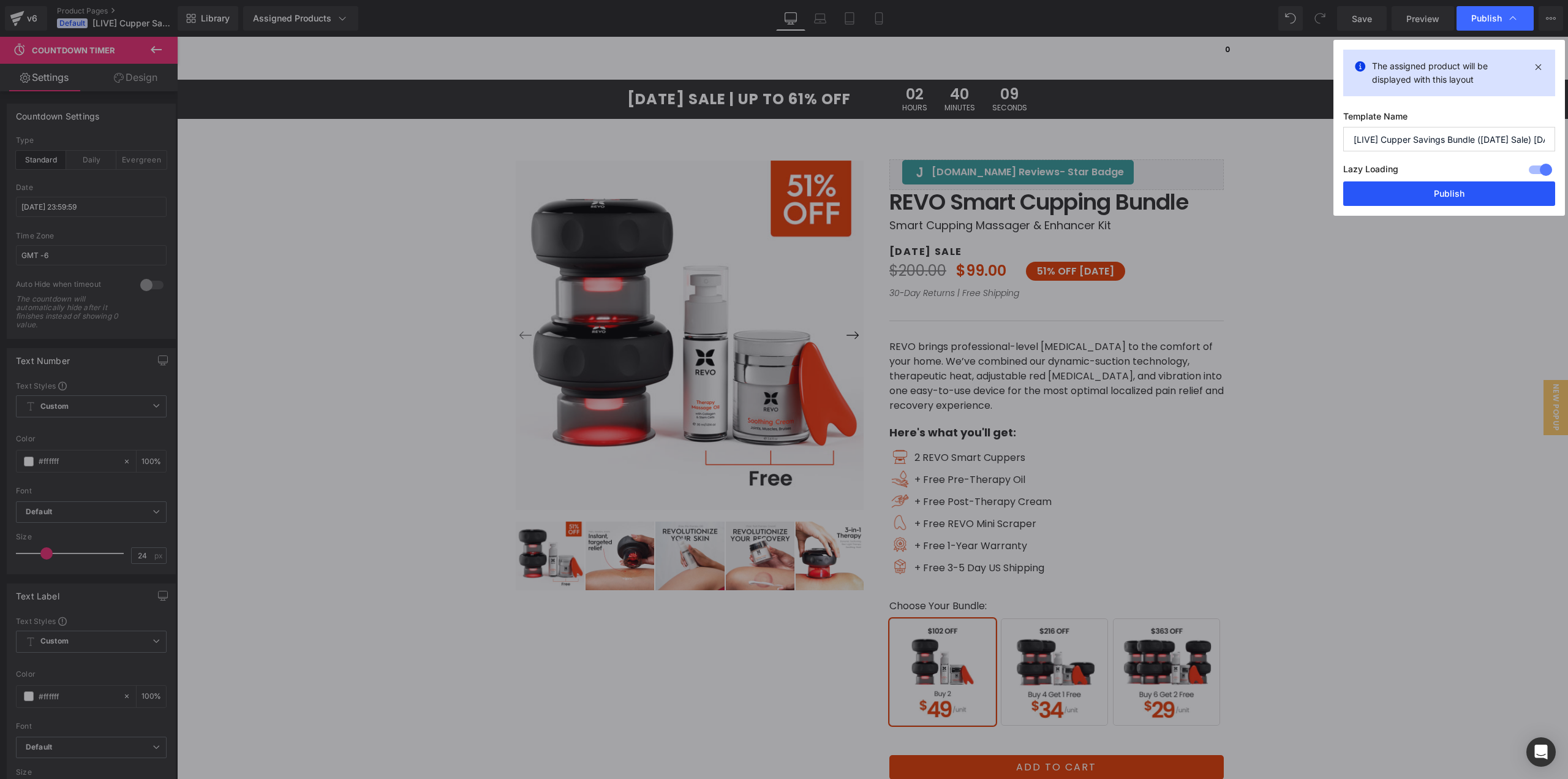
click at [1444, 199] on button "Publish" at bounding box center [1449, 193] width 211 height 25
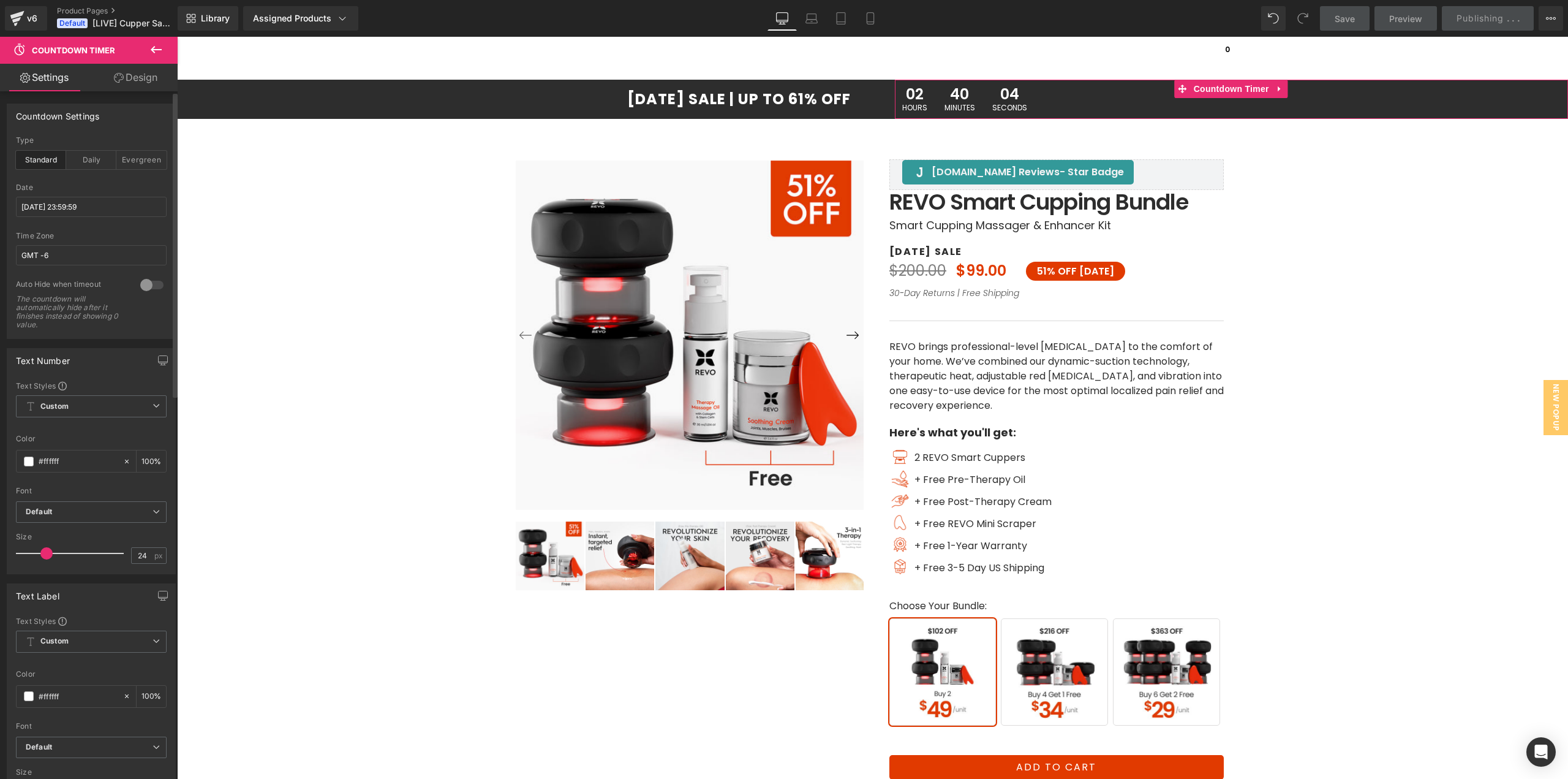
click at [156, 285] on div at bounding box center [152, 286] width 29 height 20
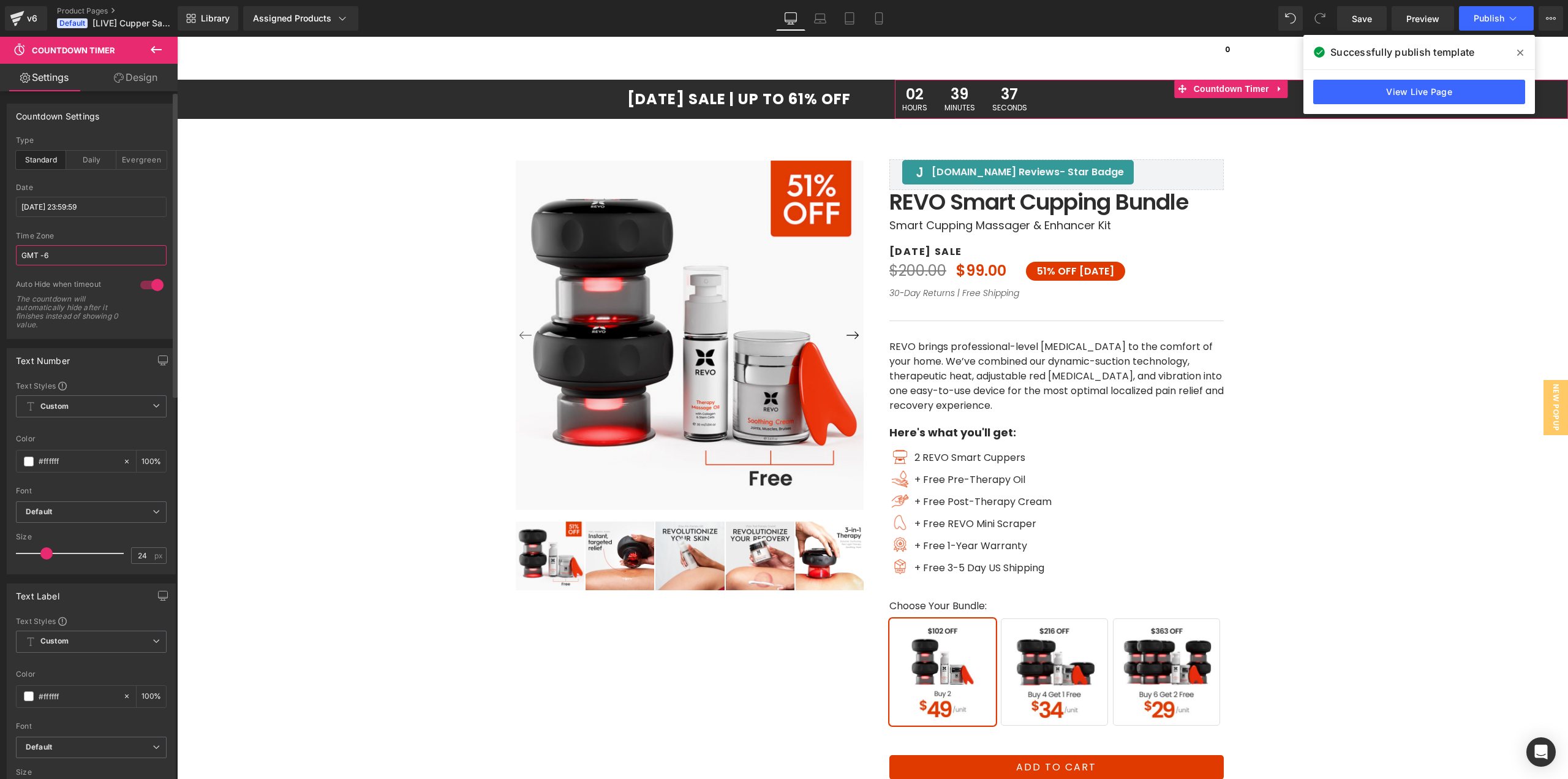
drag, startPoint x: 67, startPoint y: 256, endPoint x: 0, endPoint y: 261, distance: 67.2
click at [0, 261] on div "Countdown Settings standard Type Standard Daily Evergreen [DATE] 23:59:59 Date …" at bounding box center [91, 216] width 183 height 244
click at [1519, 49] on icon at bounding box center [1520, 52] width 6 height 10
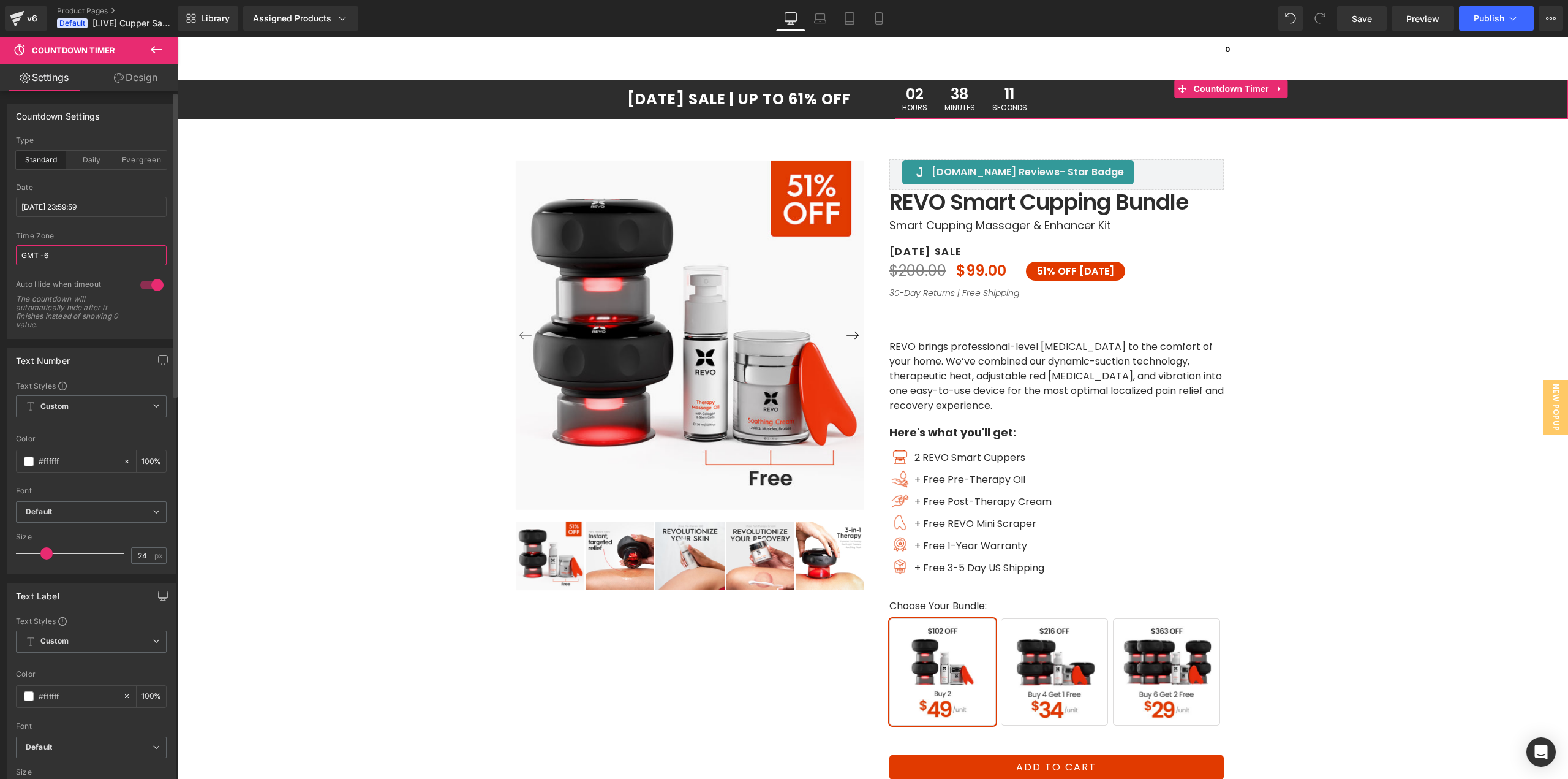
drag, startPoint x: 65, startPoint y: 255, endPoint x: 60, endPoint y: 268, distance: 13.9
click at [0, 257] on div "Countdown Settings standard Type Standard Daily Evergreen [DATE] 23:59:59 Date …" at bounding box center [91, 216] width 183 height 244
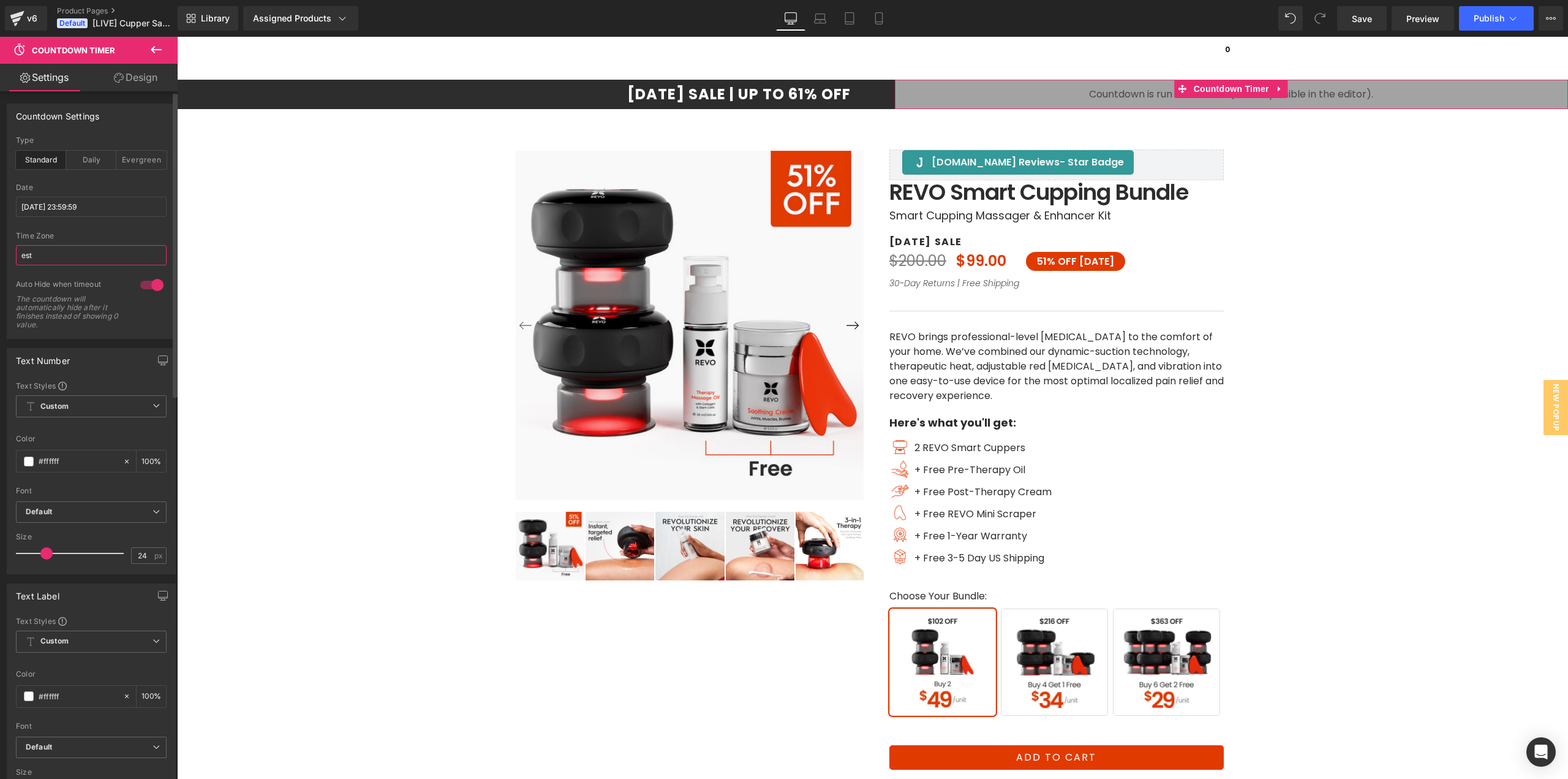
drag, startPoint x: 70, startPoint y: 251, endPoint x: 0, endPoint y: 264, distance: 71.2
click at [0, 264] on div "Countdown Settings standard Type Standard Daily Evergreen [DATE] 23:59:59 Date …" at bounding box center [91, 216] width 183 height 244
paste input "UTC-08:00"
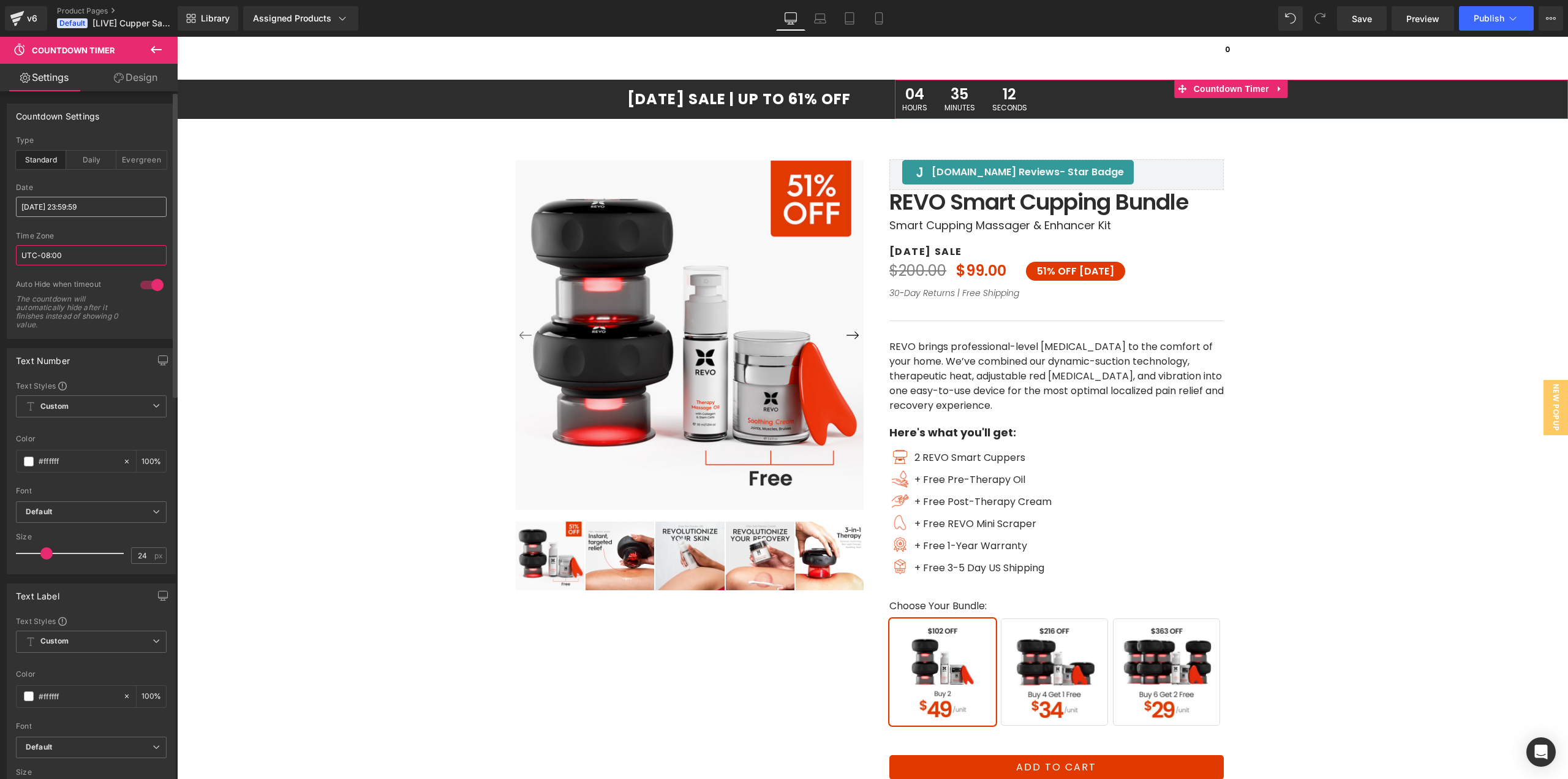
type input "UTC-08:00"
click at [89, 208] on input "[DATE] 23:59:59" at bounding box center [90, 207] width 150 height 20
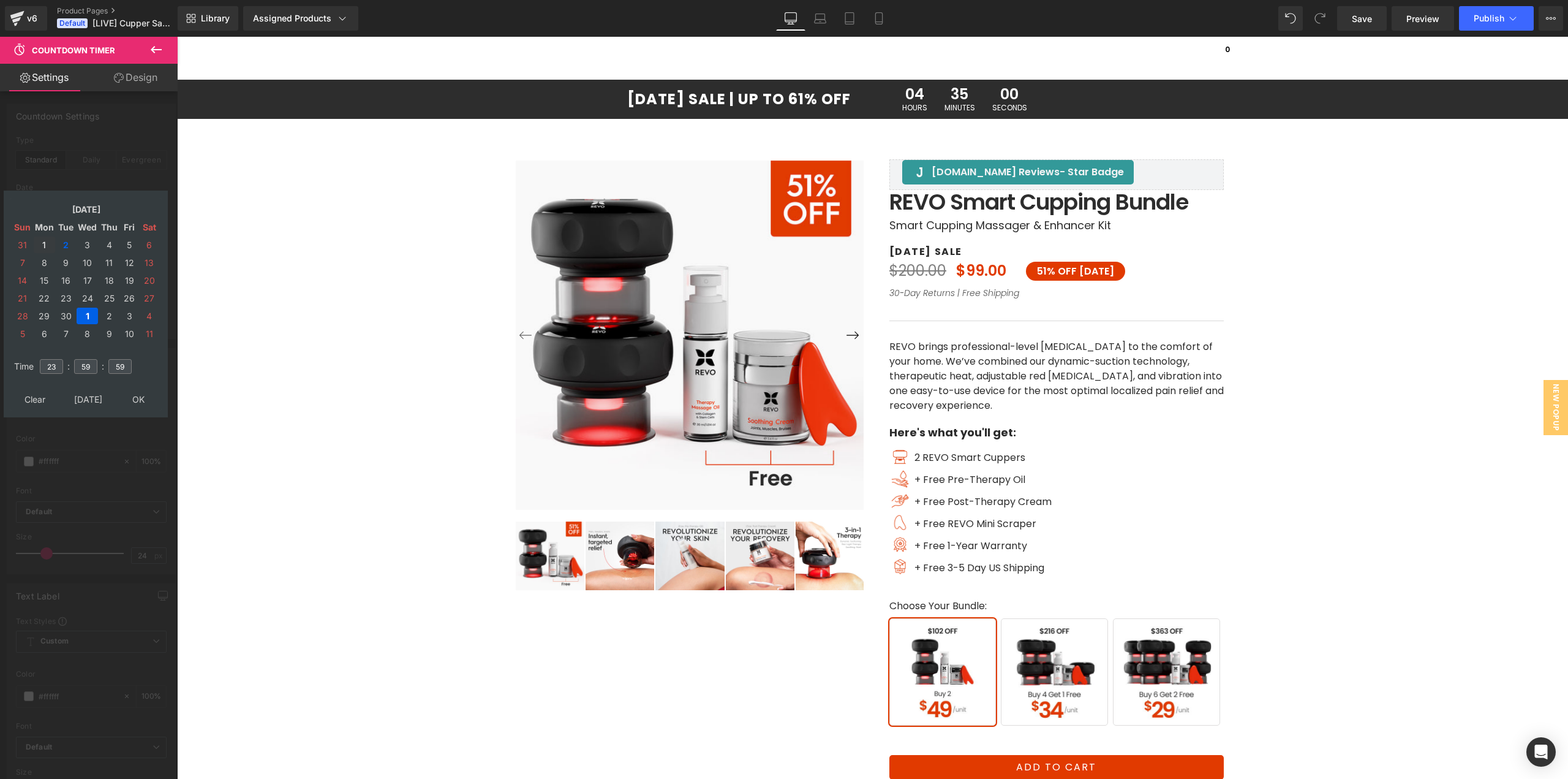
click at [47, 247] on td "1" at bounding box center [45, 244] width 22 height 16
click at [65, 251] on td "2" at bounding box center [66, 244] width 19 height 16
drag, startPoint x: 55, startPoint y: 369, endPoint x: 9, endPoint y: 370, distance: 46.0
click at [9, 367] on div "[DATE] Sun Mon Tue Wed Thu Fri Sat 31 1 2 3 4 5 6 7 8 9 10 11 12 13 14 15 16 17…" at bounding box center [86, 304] width 164 height 227
type input "11"
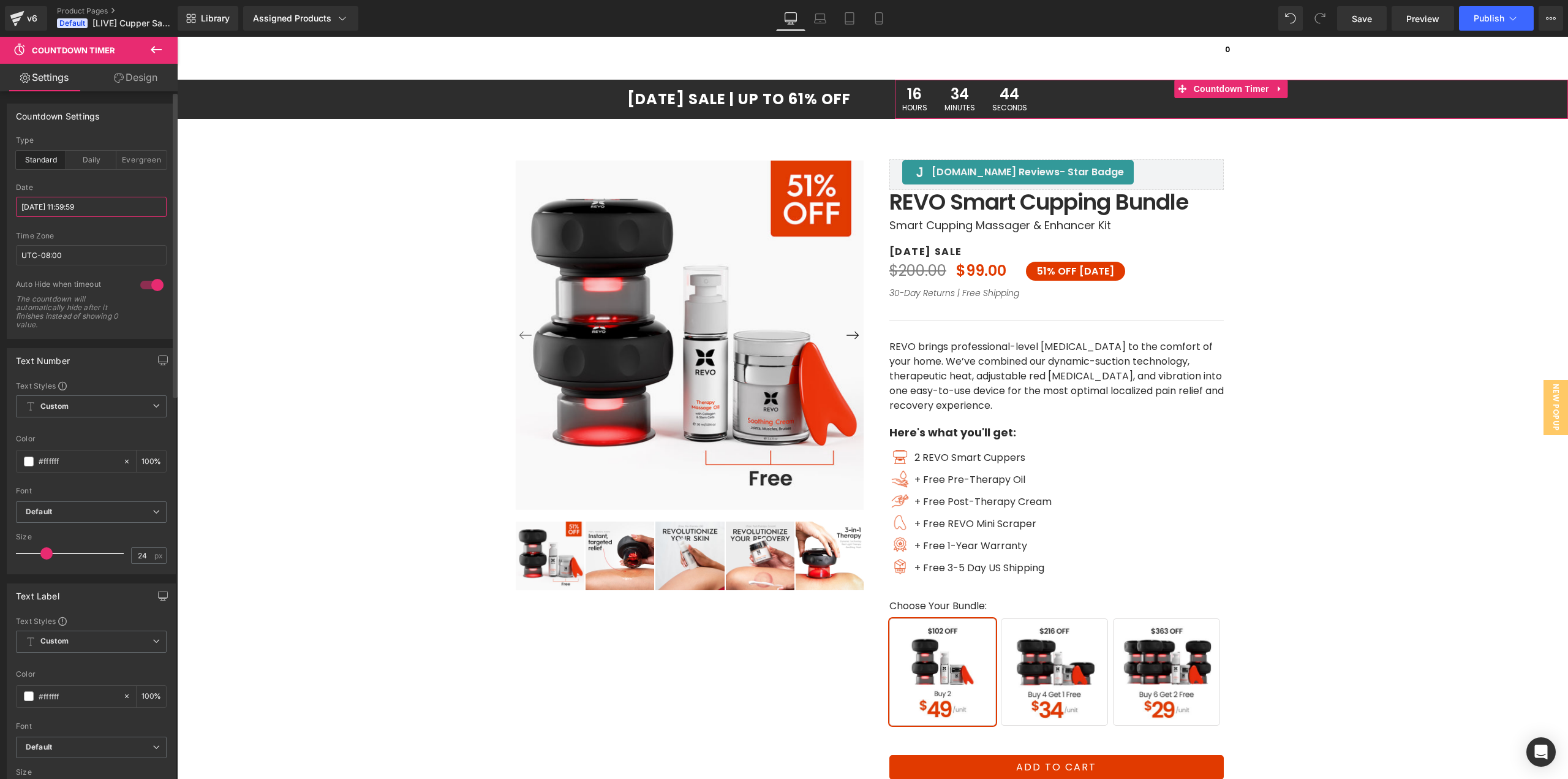
click at [62, 213] on input "[DATE] 11:59:59" at bounding box center [90, 207] width 150 height 20
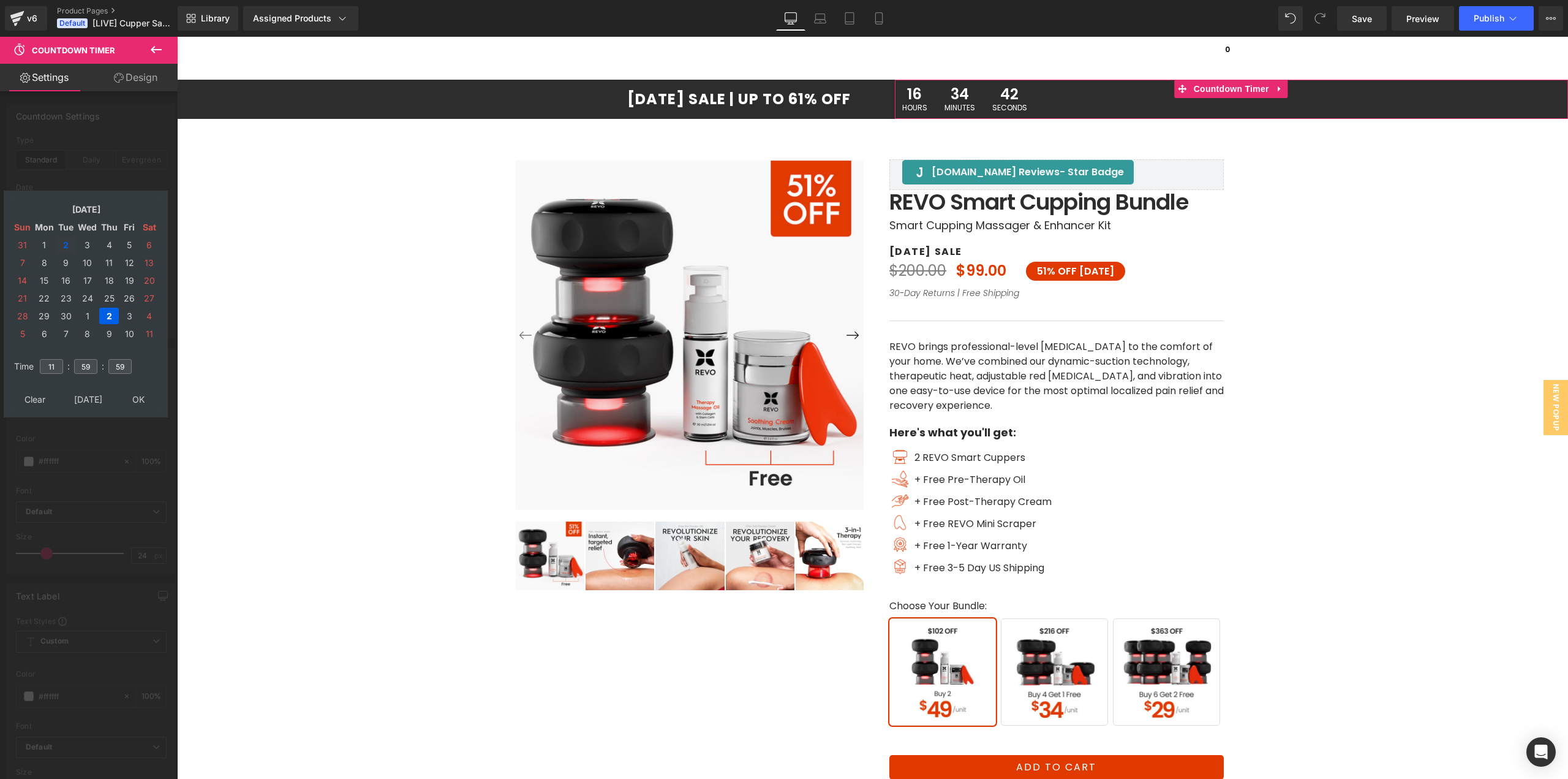
click at [67, 242] on td "2" at bounding box center [66, 244] width 19 height 16
drag, startPoint x: 46, startPoint y: 245, endPoint x: 58, endPoint y: 337, distance: 92.8
click at [46, 246] on td "1" at bounding box center [45, 244] width 22 height 16
type input "[DATE] 11:59:59"
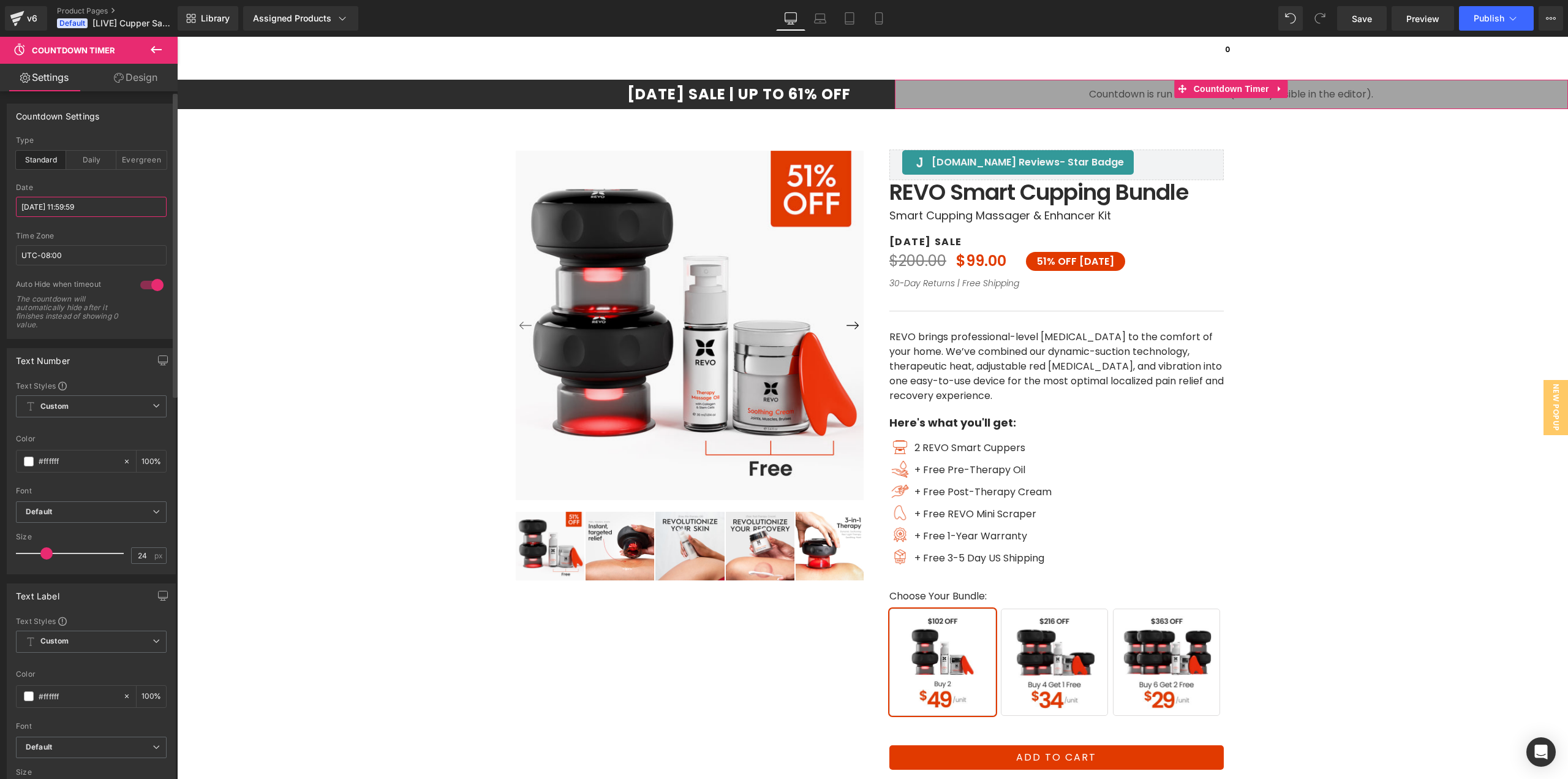
click at [97, 207] on input "[DATE] 11:59:59" at bounding box center [90, 207] width 150 height 20
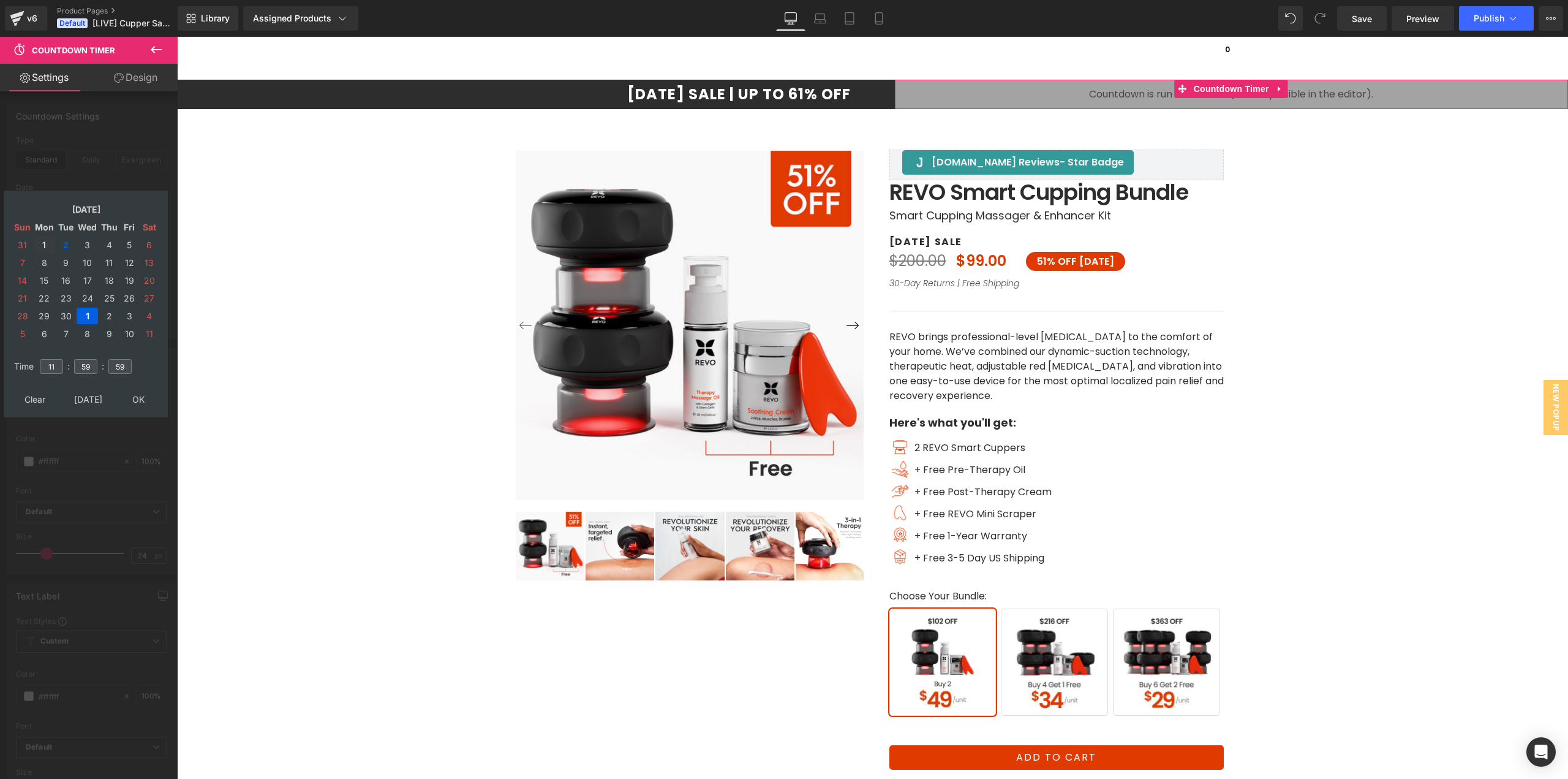
click at [46, 245] on td "1" at bounding box center [45, 244] width 22 height 16
drag, startPoint x: 58, startPoint y: 367, endPoint x: 27, endPoint y: 367, distance: 31.0
click at [28, 366] on tr "Time 11 : 59 : 59" at bounding box center [86, 358] width 150 height 14
type input "23"
type input "[DATE] 23:59:59"
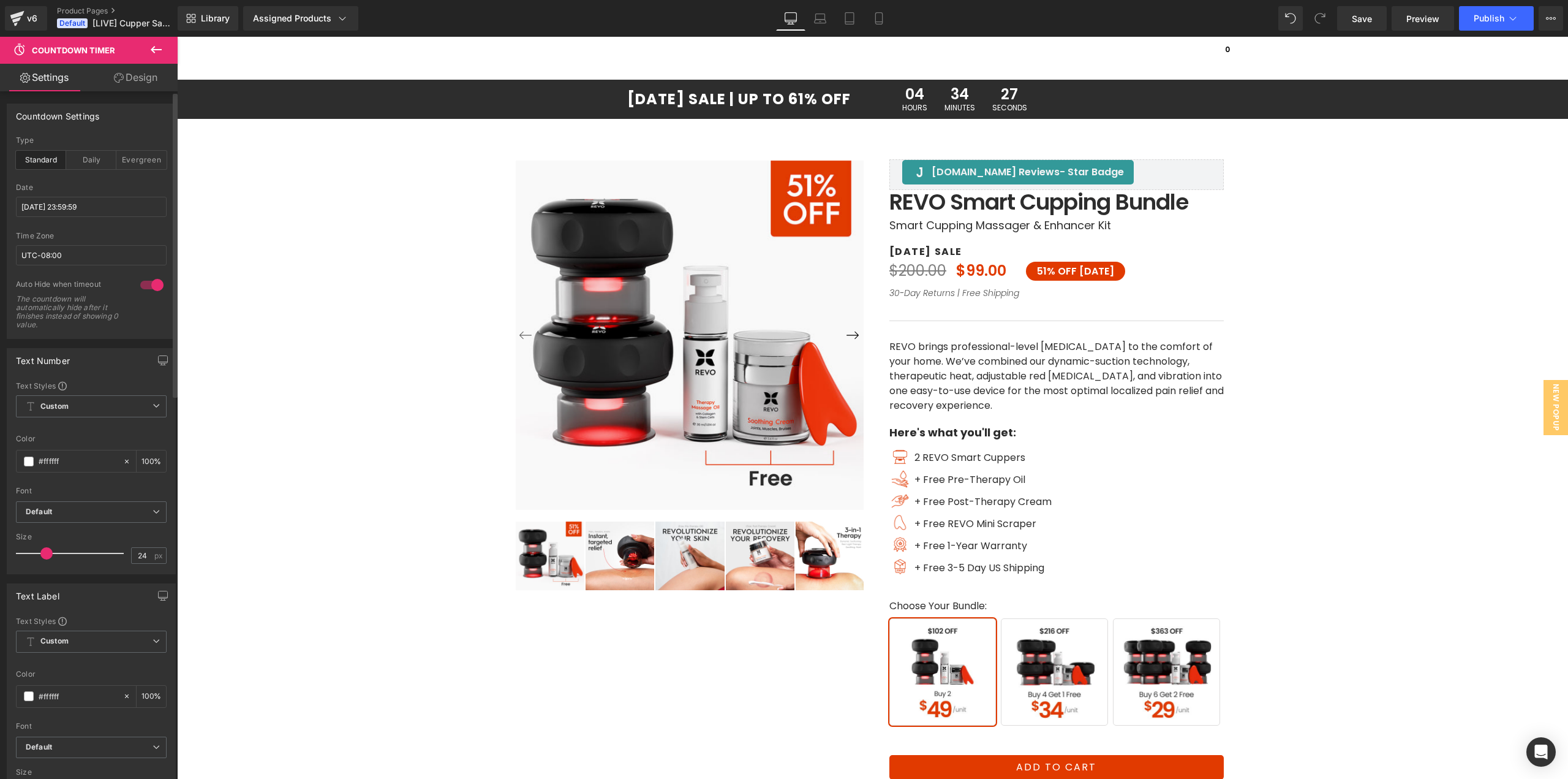
drag, startPoint x: 1566, startPoint y: 73, endPoint x: 1264, endPoint y: 143, distance: 310.0
click at [1264, 140] on div "‹ ›" at bounding box center [872, 503] width 1378 height 813
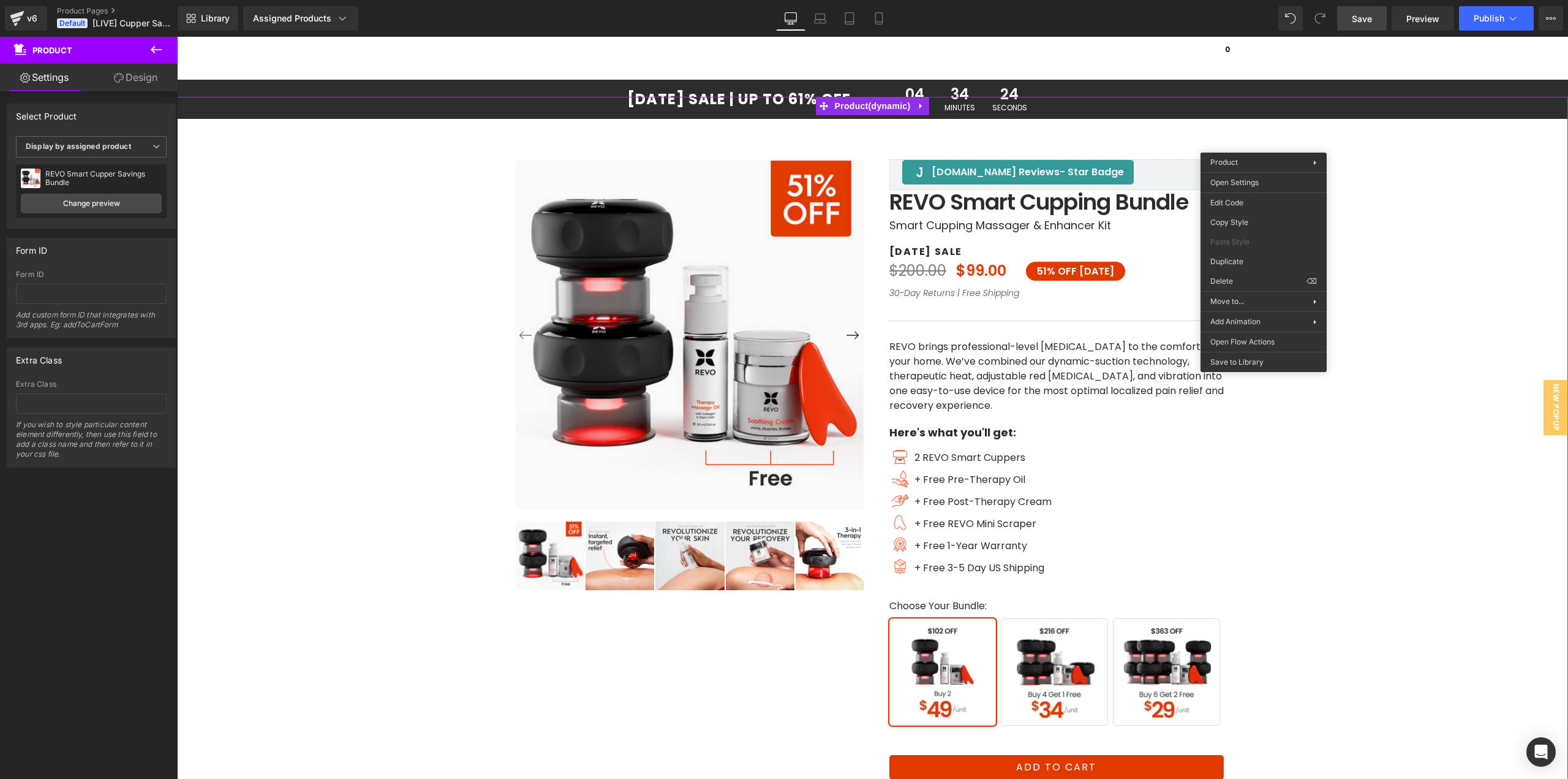
click at [1372, 20] on span "Save" at bounding box center [1362, 18] width 20 height 13
click at [903, 73] on link at bounding box center [872, 57] width 74 height 42
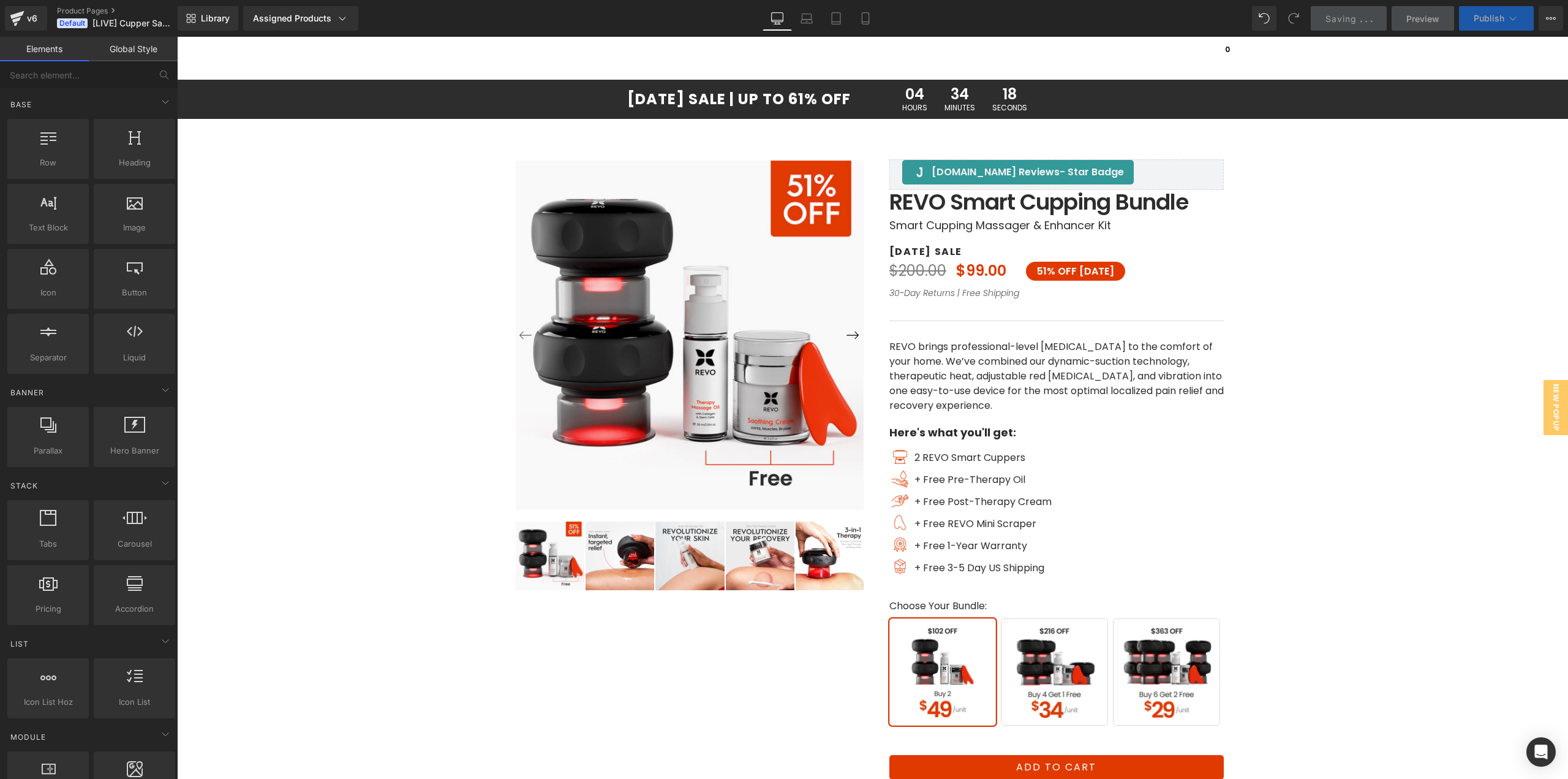
click at [1474, 16] on span "Publish" at bounding box center [1490, 18] width 31 height 10
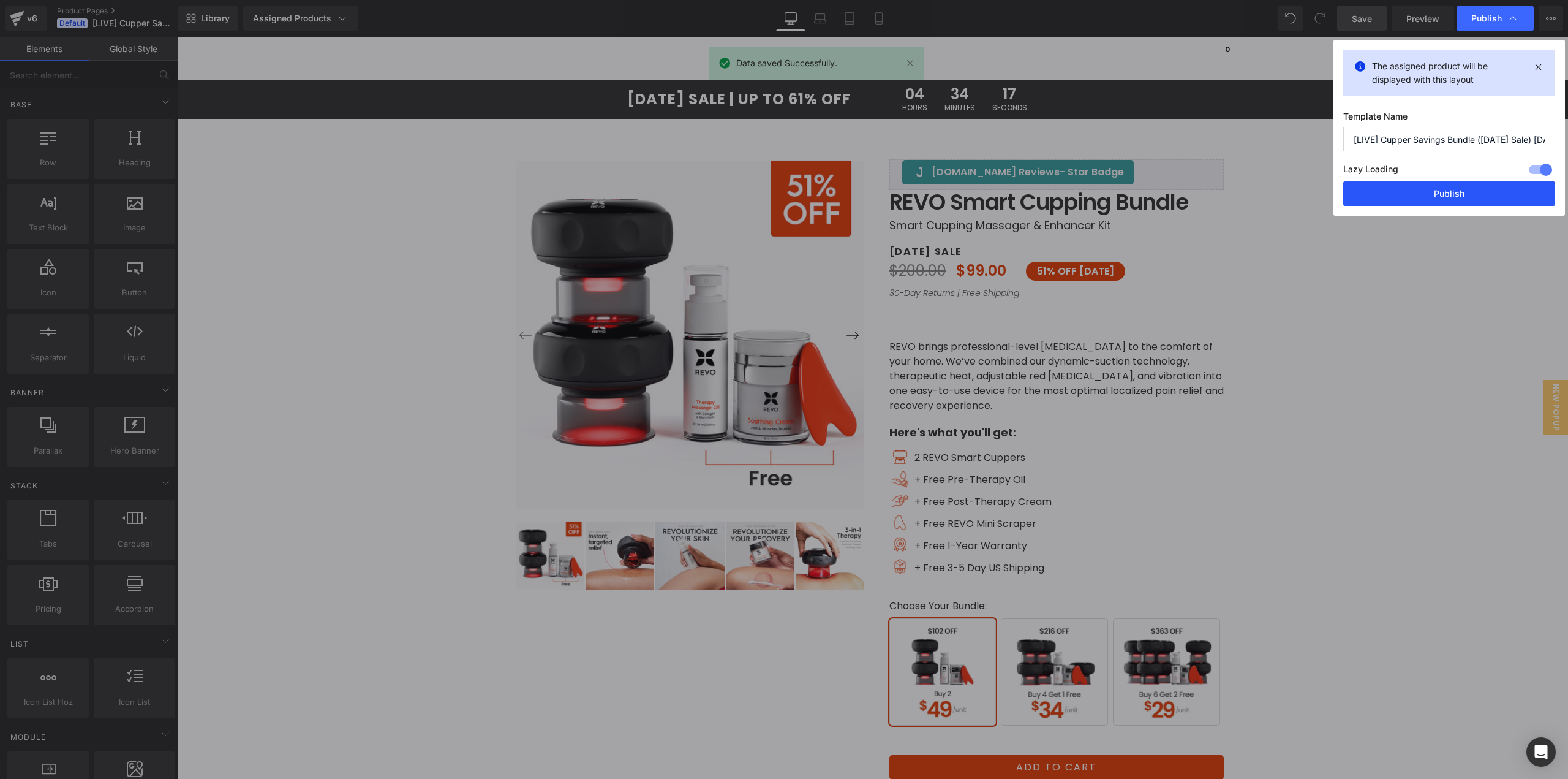
click at [1408, 194] on button "Publish" at bounding box center [1449, 193] width 211 height 25
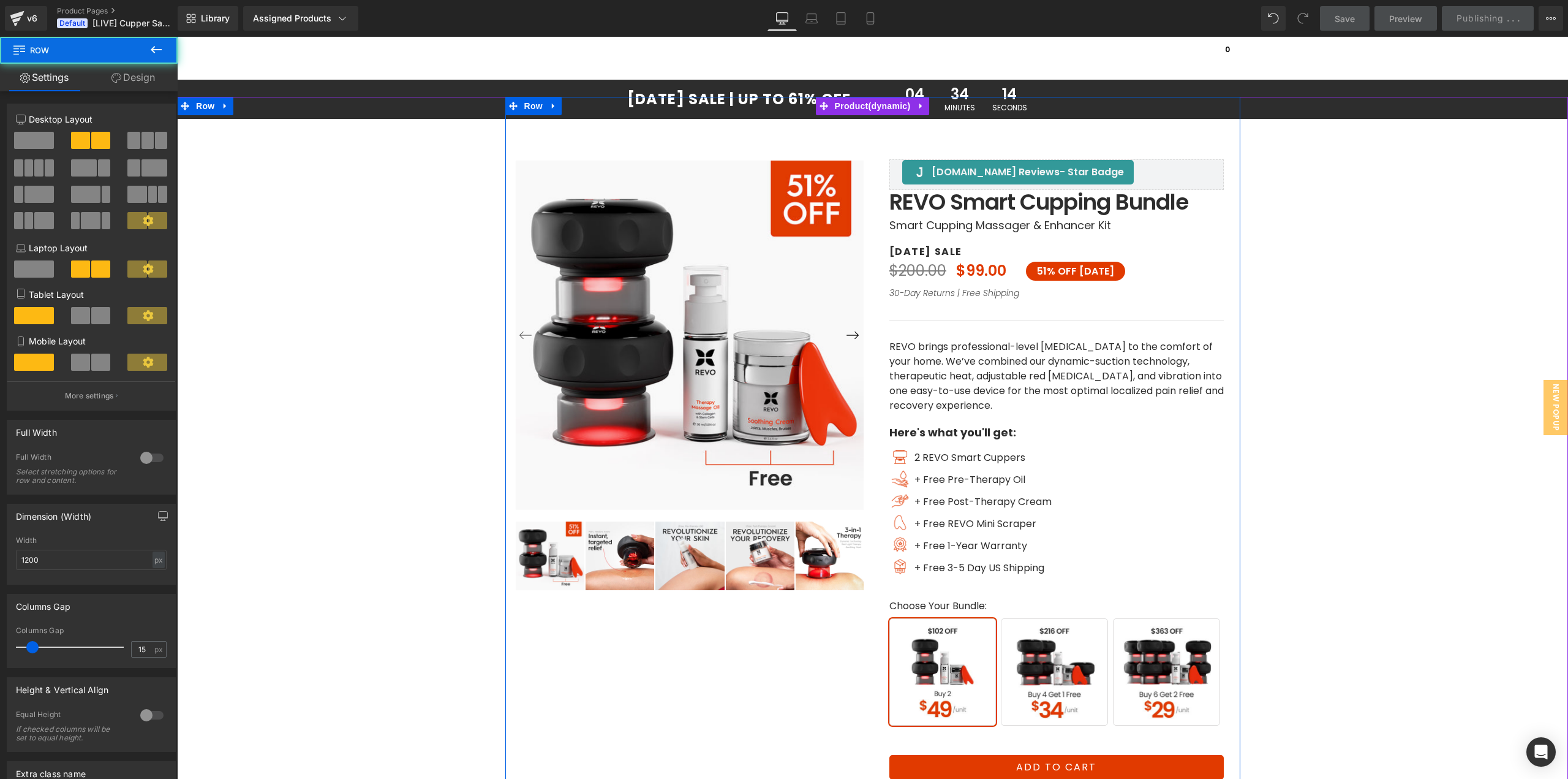
click at [959, 109] on div "[DOMAIN_NAME] Reviews - Star Badge [DOMAIN_NAME] Reviews [DOMAIN_NAME] Reviews …" at bounding box center [1056, 503] width 367 height 813
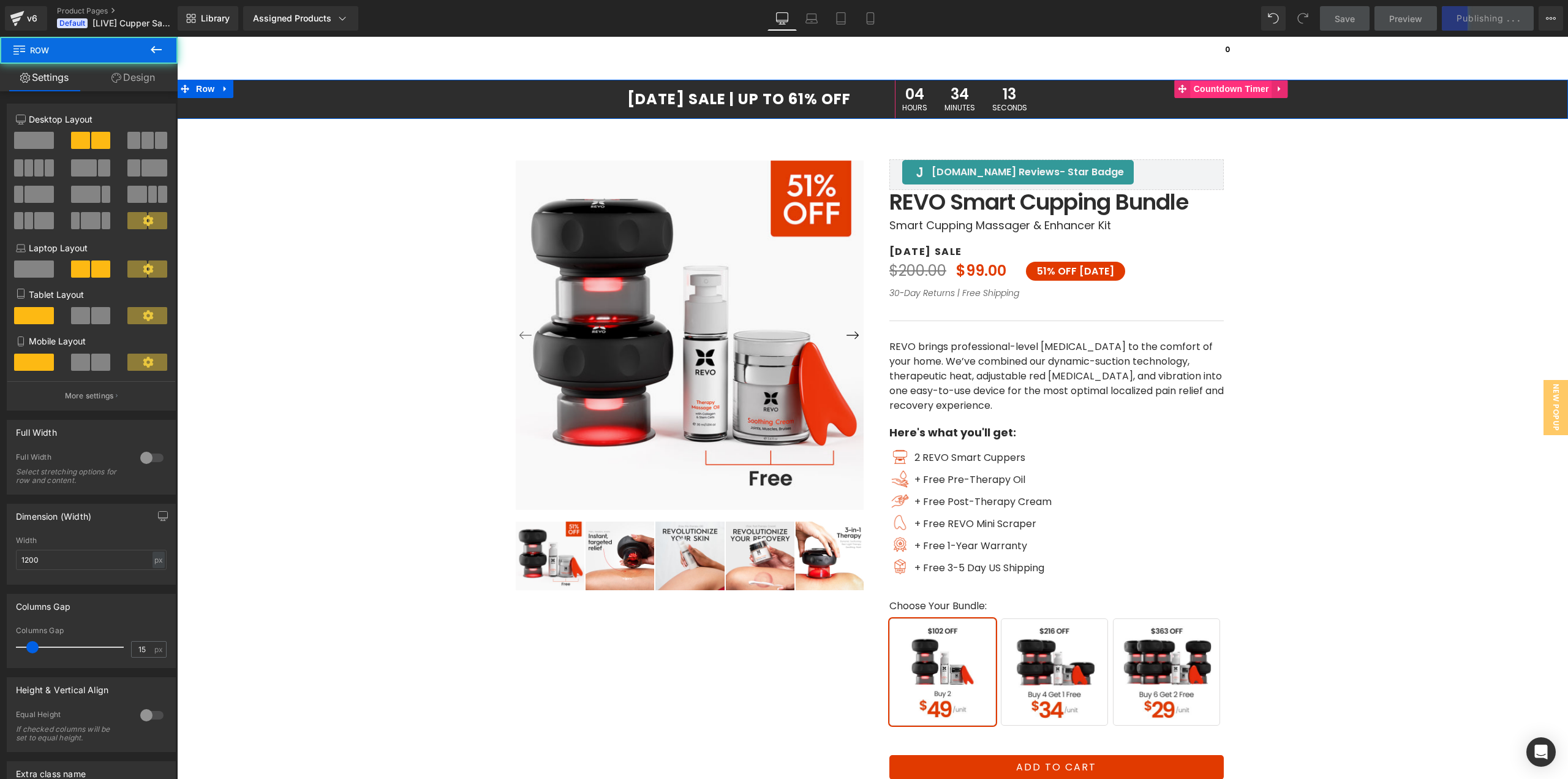
click at [968, 89] on span "34" at bounding box center [960, 95] width 31 height 17
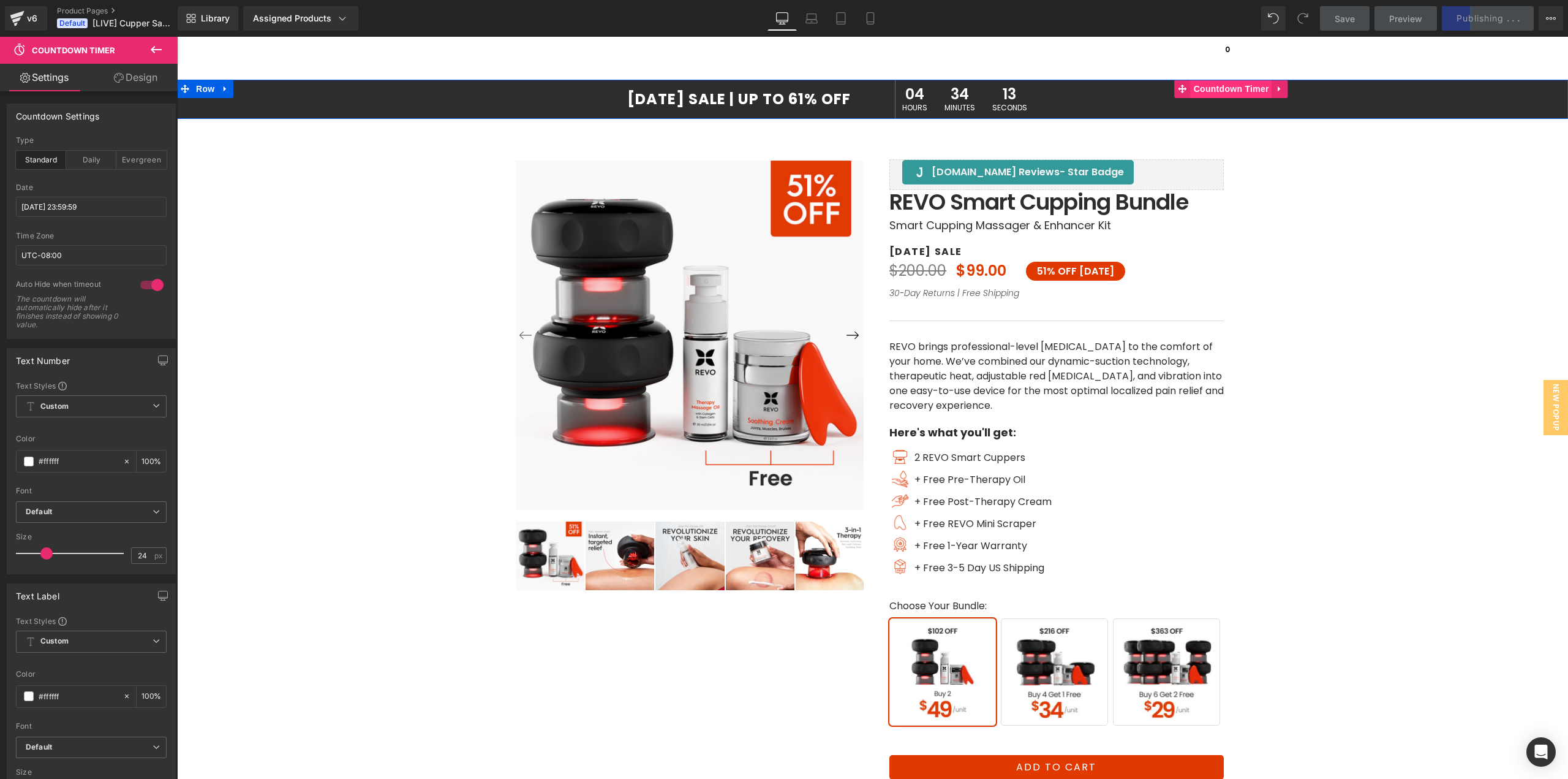
click at [1201, 88] on span "Countdown Timer" at bounding box center [1231, 88] width 81 height 18
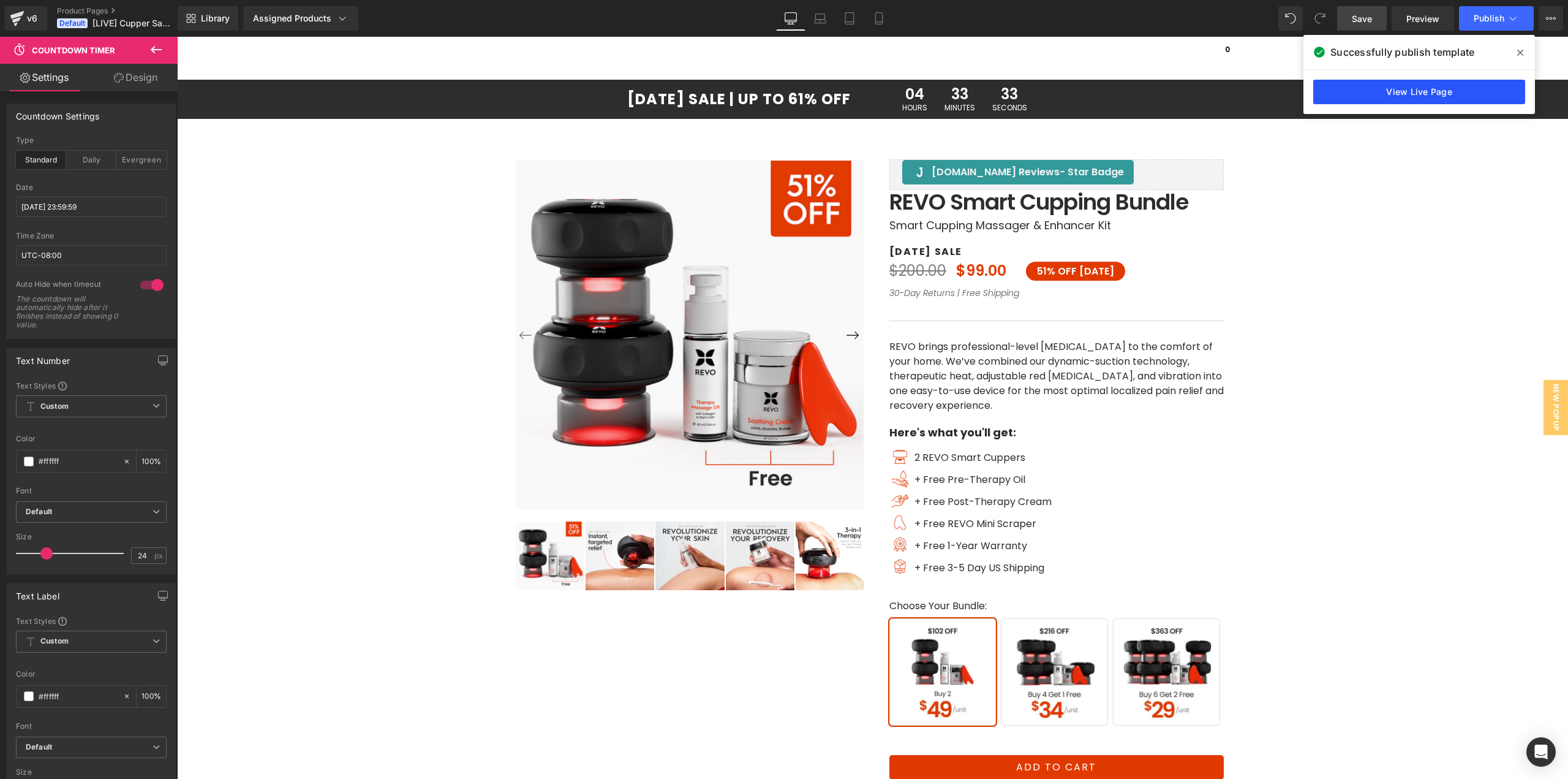
click at [1374, 95] on link "View Live Page" at bounding box center [1419, 91] width 211 height 25
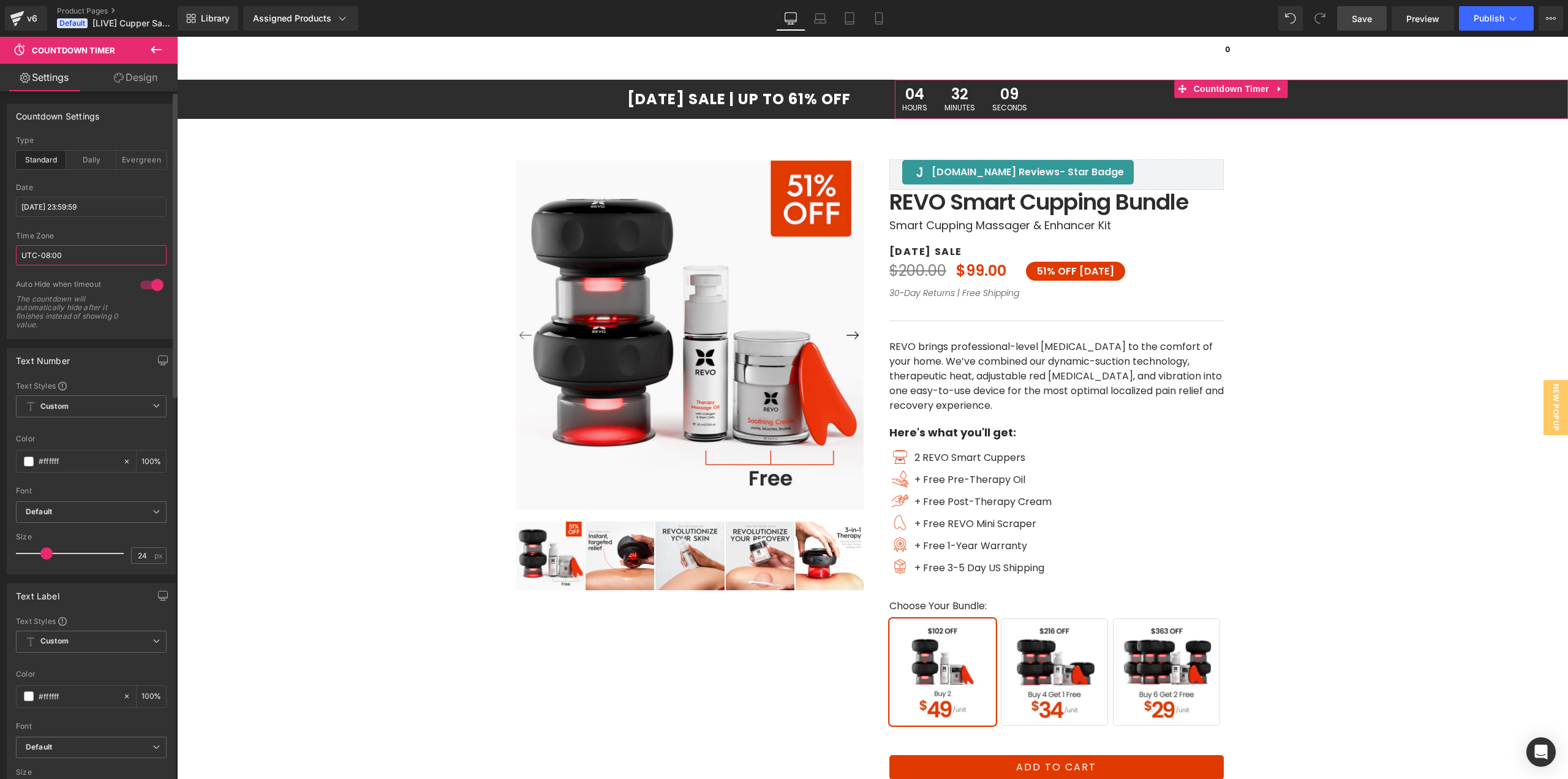
drag, startPoint x: 72, startPoint y: 257, endPoint x: 167, endPoint y: 268, distance: 95.6
click at [0, 242] on div "Countdown Settings standard Type Standard Daily Evergreen [DATE] 23:59:59 Date …" at bounding box center [91, 216] width 183 height 244
paste input "−06"
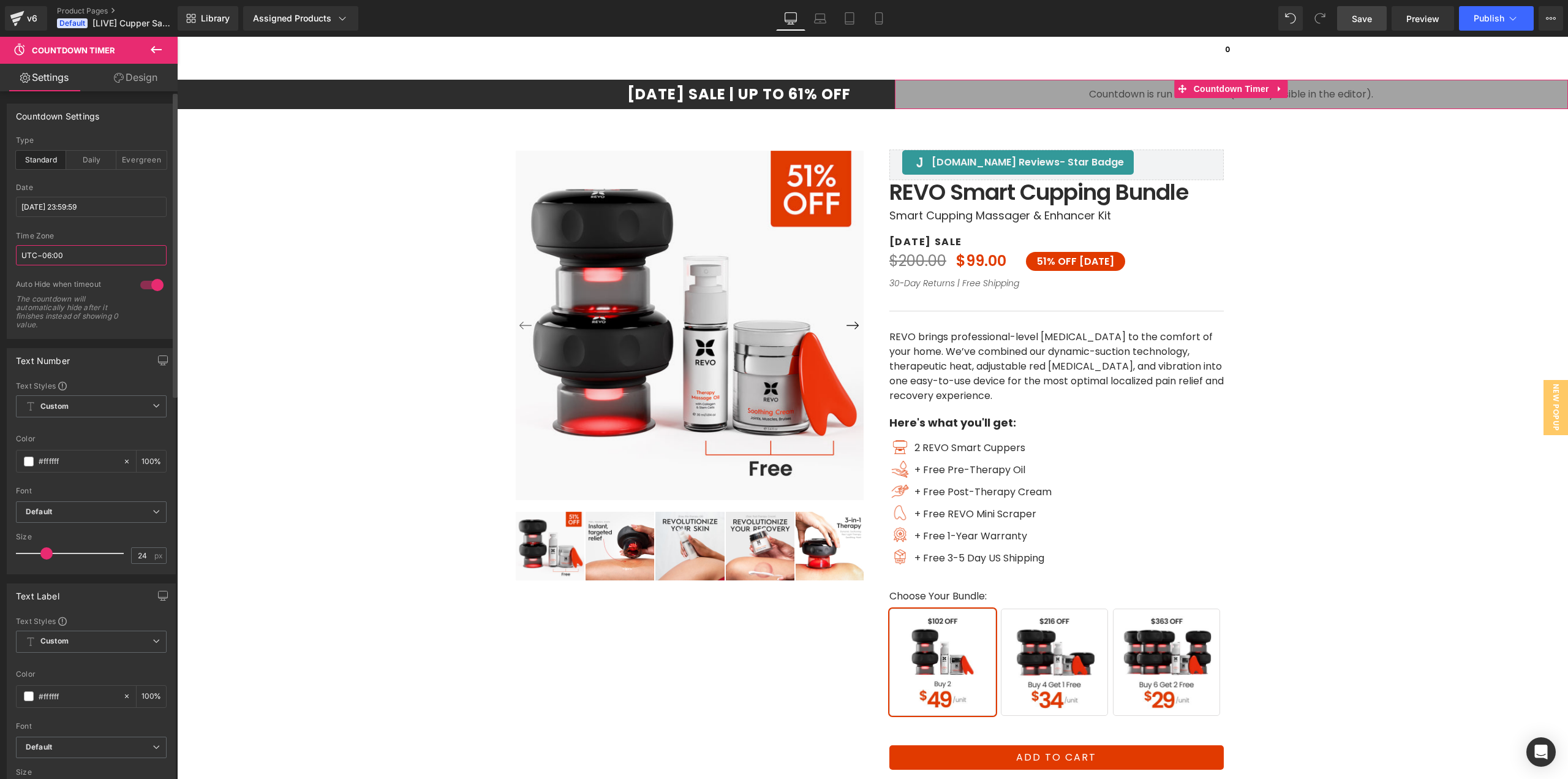
click at [34, 256] on input "UTC−06:00" at bounding box center [90, 255] width 150 height 20
click at [36, 255] on input "UTC−06:00" at bounding box center [90, 255] width 150 height 20
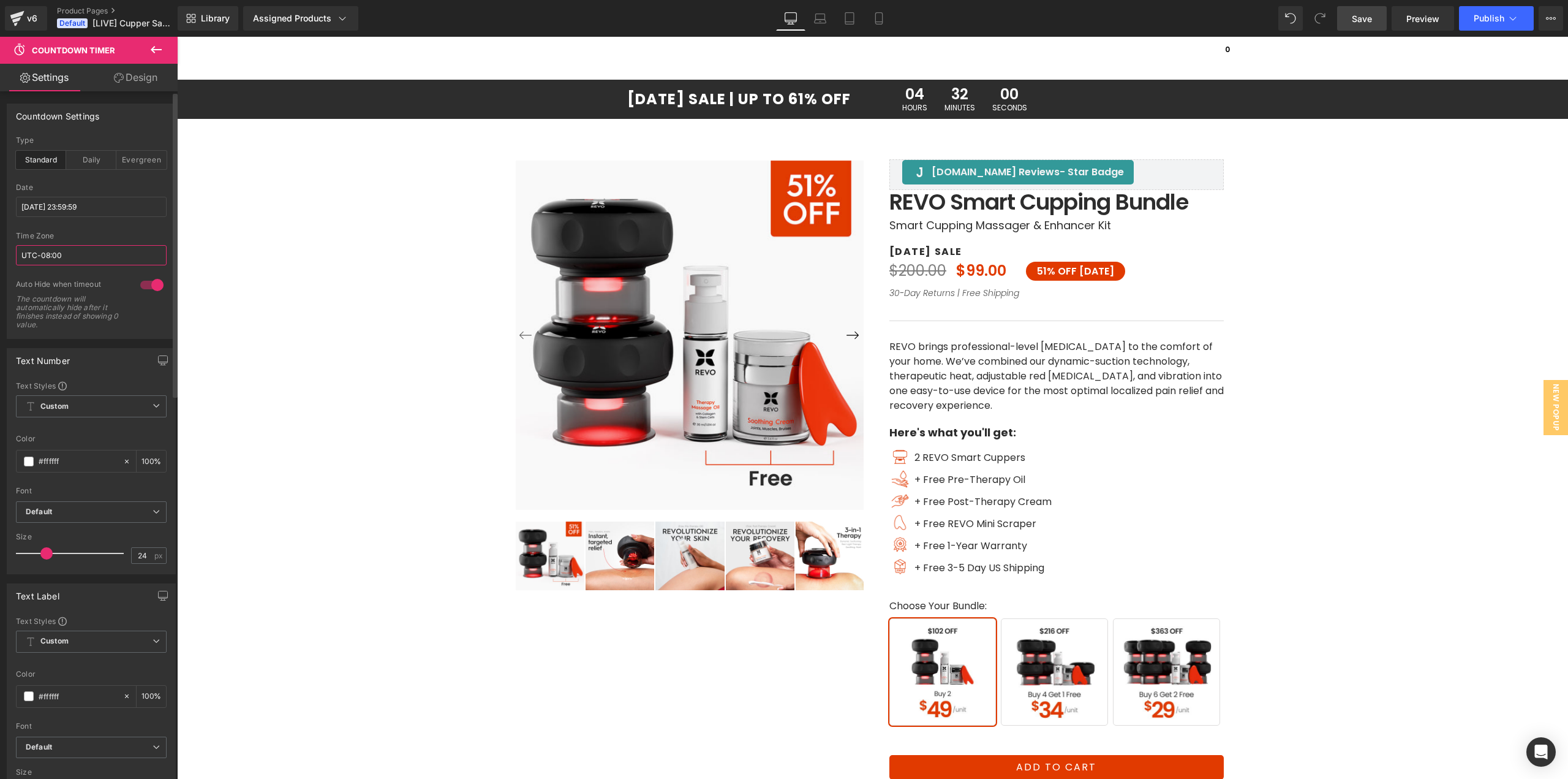
click at [46, 256] on input "UTC-08:00" at bounding box center [90, 255] width 150 height 20
click at [48, 253] on input "UTC-08:00" at bounding box center [90, 255] width 150 height 20
type input "UTC-06:00"
drag, startPoint x: 1280, startPoint y: 24, endPoint x: 1371, endPoint y: 19, distance: 91.1
click at [1371, 19] on span "Save" at bounding box center [1362, 18] width 20 height 13
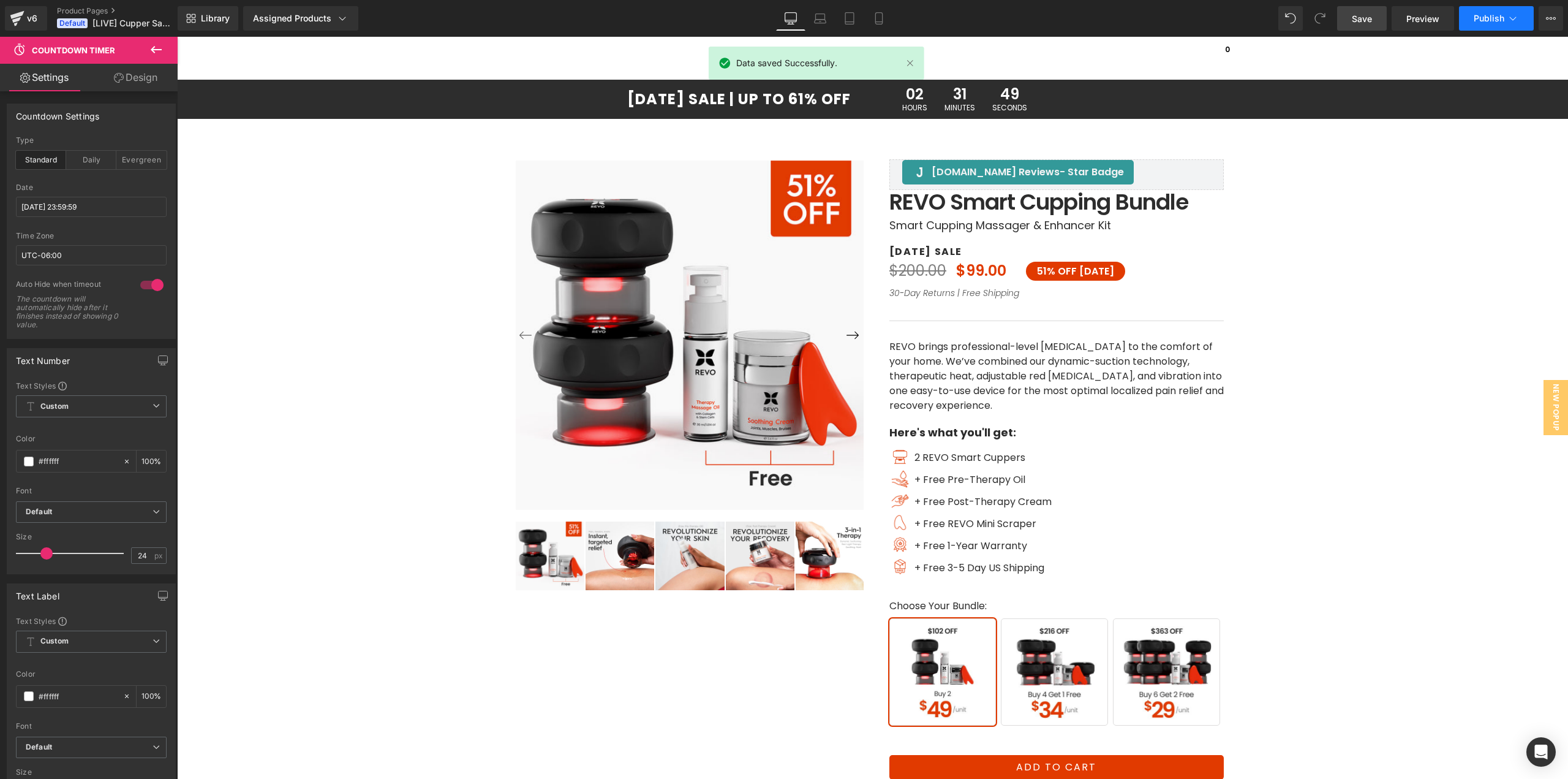
click at [1479, 16] on span "Publish" at bounding box center [1490, 18] width 31 height 10
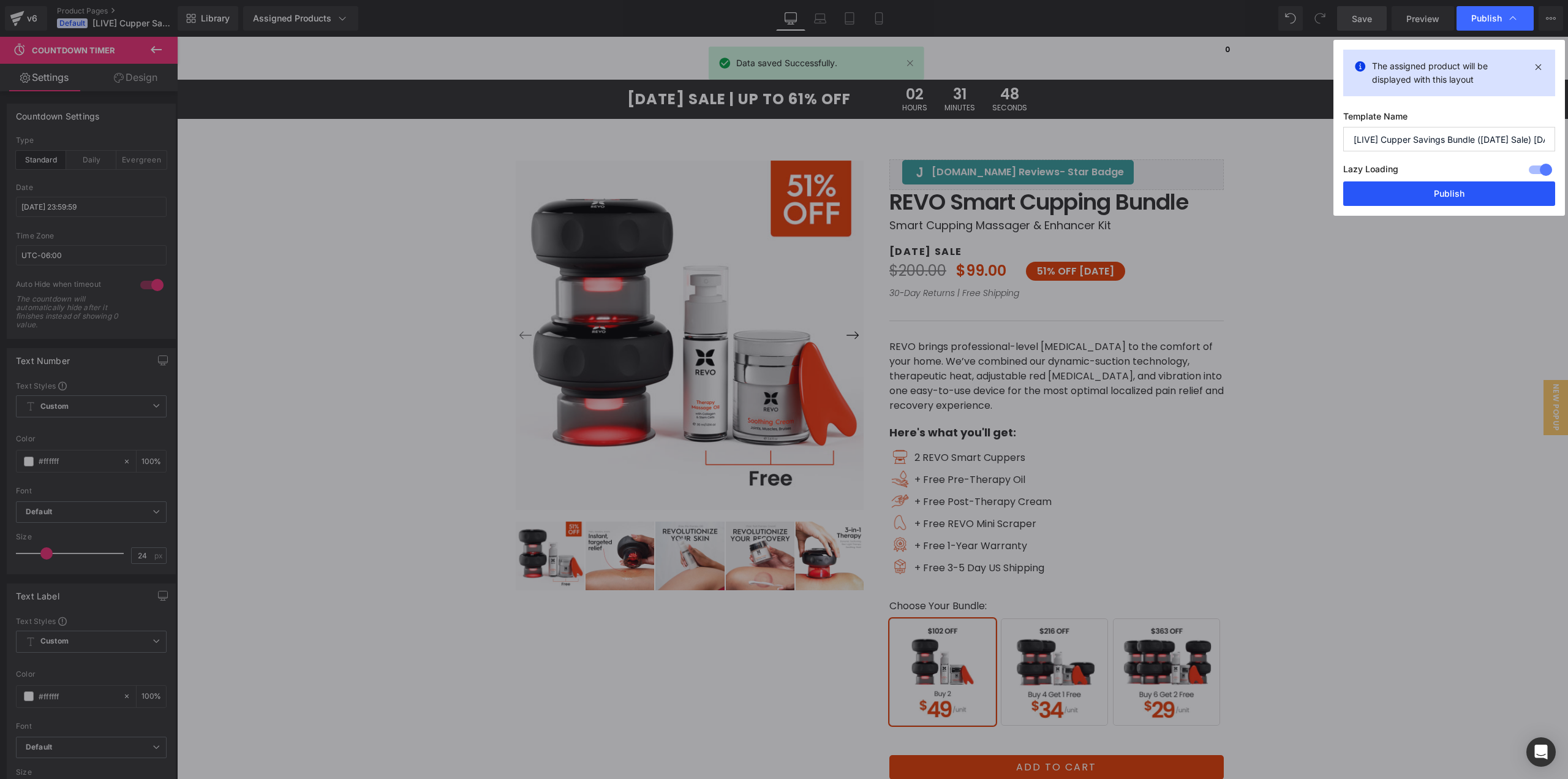
click at [1423, 198] on button "Publish" at bounding box center [1449, 193] width 211 height 25
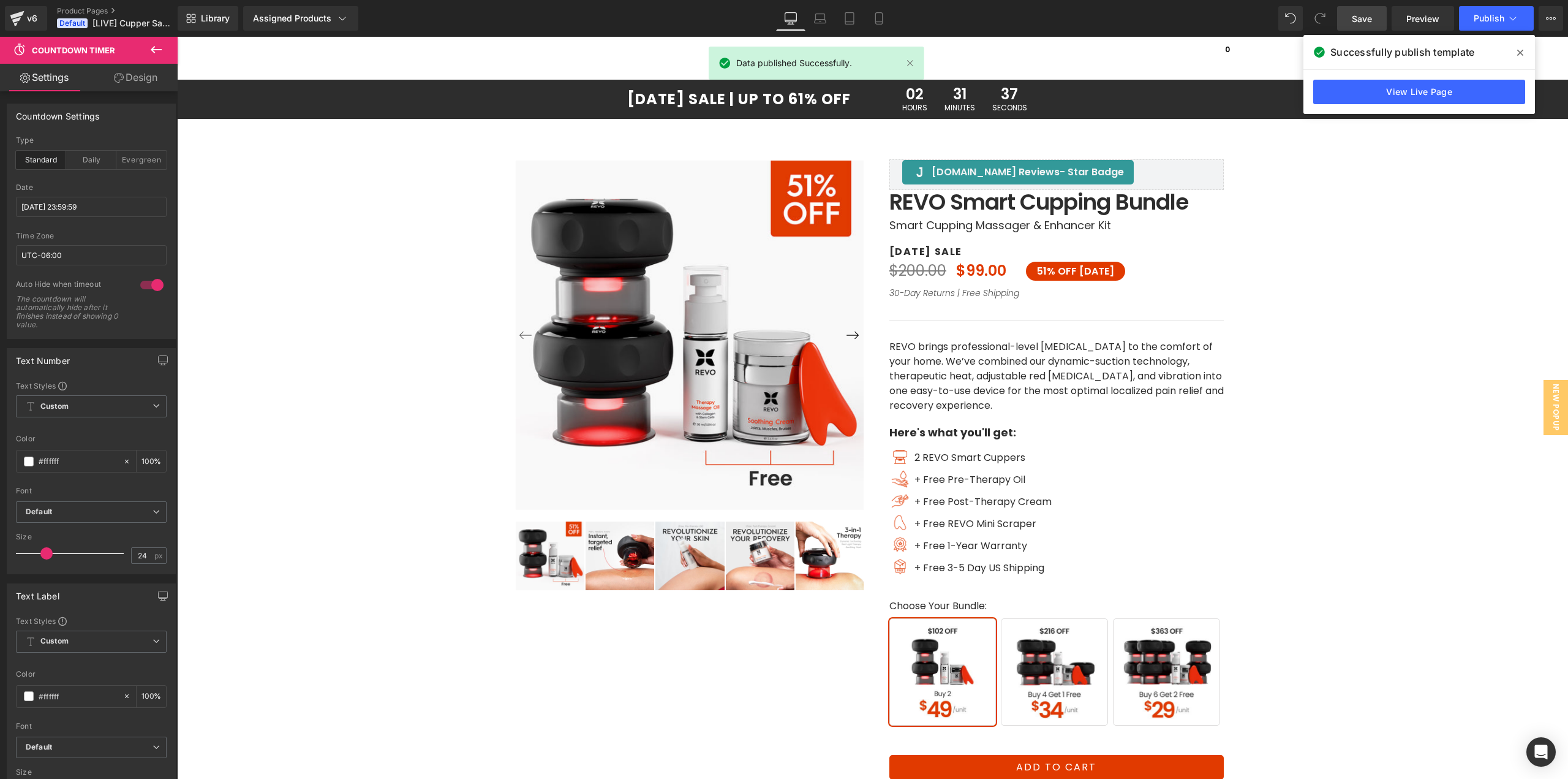
click at [1419, 17] on span "Preview" at bounding box center [1423, 18] width 33 height 13
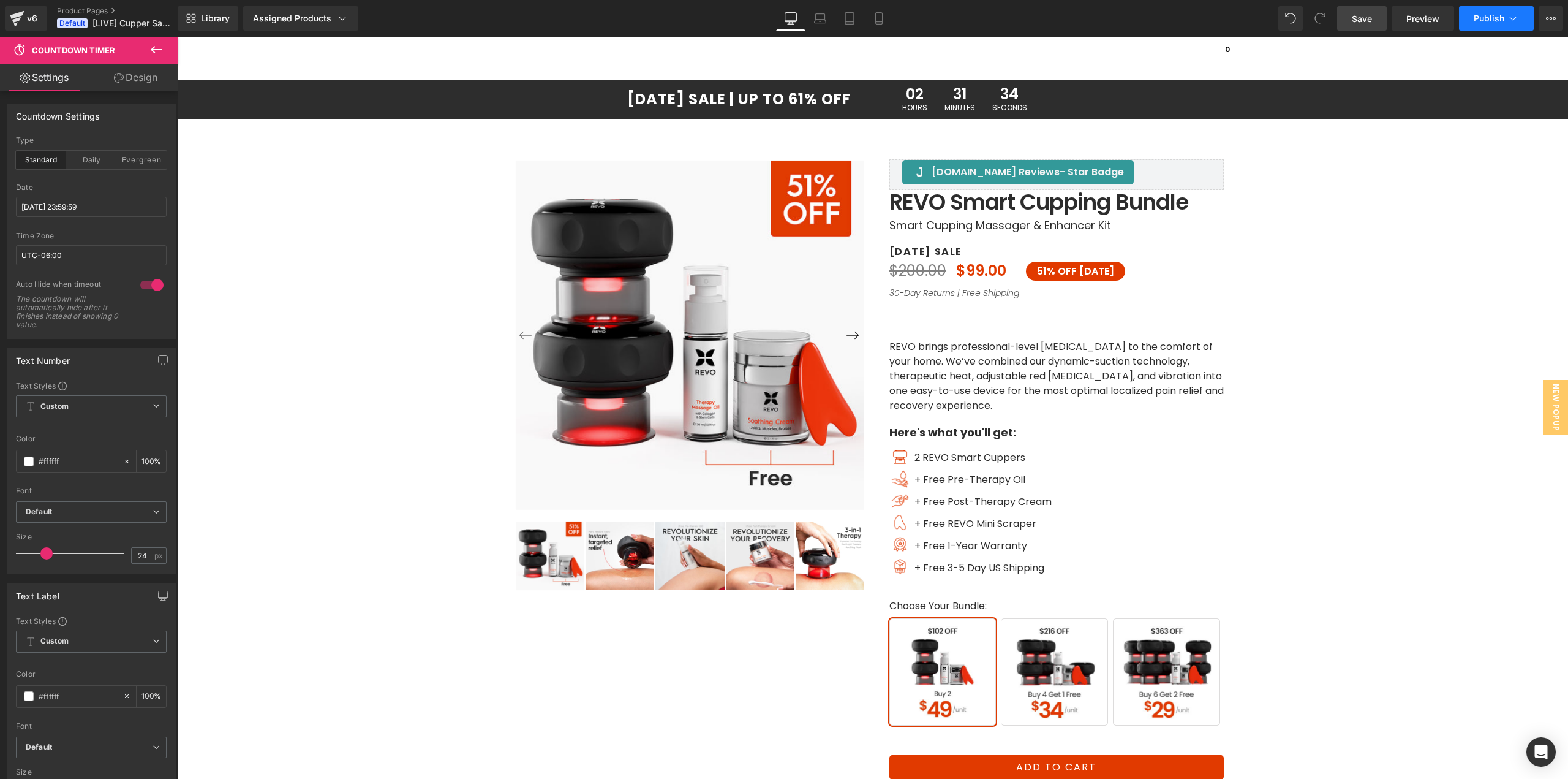
click at [1472, 21] on button "Publish" at bounding box center [1496, 18] width 75 height 25
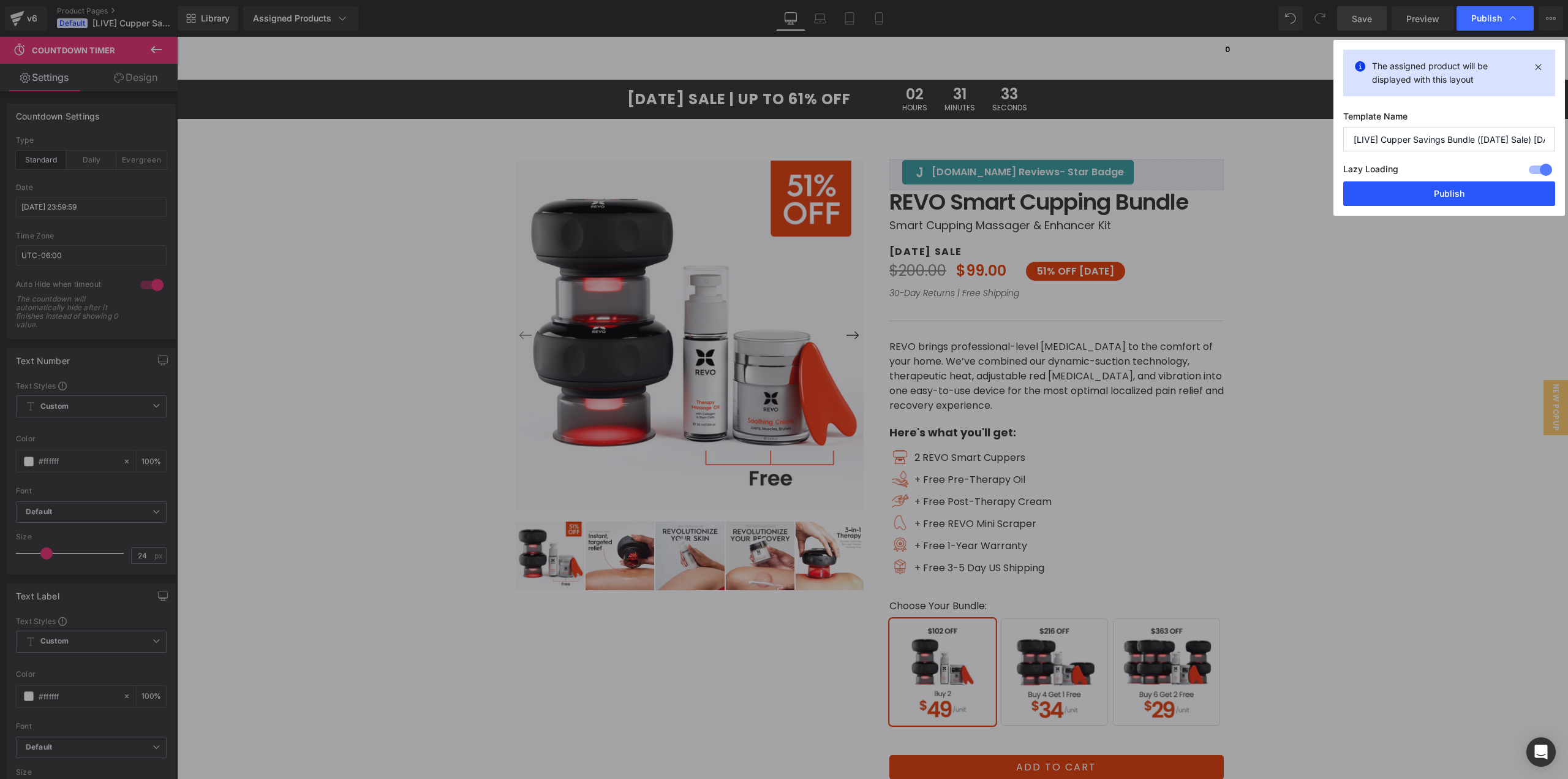
drag, startPoint x: 1412, startPoint y: 197, endPoint x: 945, endPoint y: 22, distance: 498.7
click at [1410, 197] on button "Publish" at bounding box center [1449, 193] width 211 height 25
